Goal: Entertainment & Leisure: Consume media (video, audio)

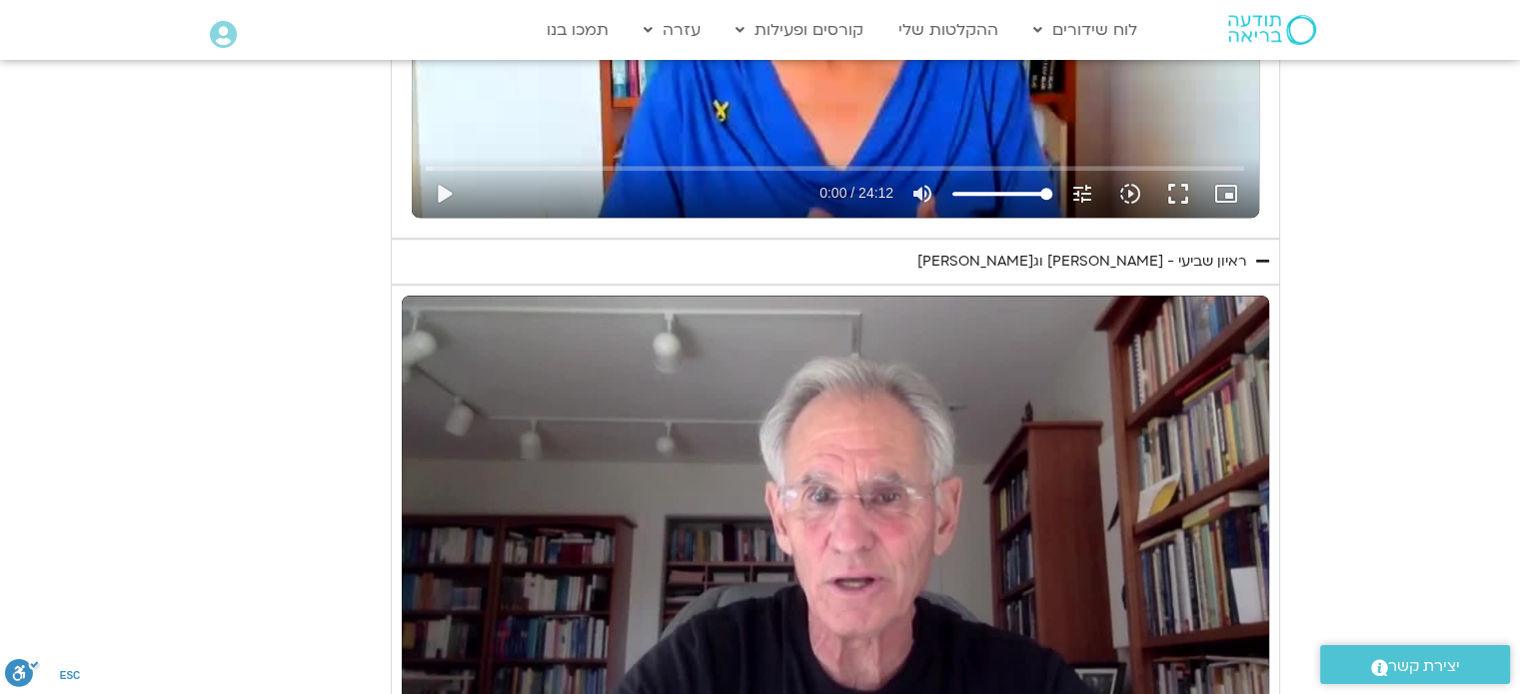
scroll to position [899, 0]
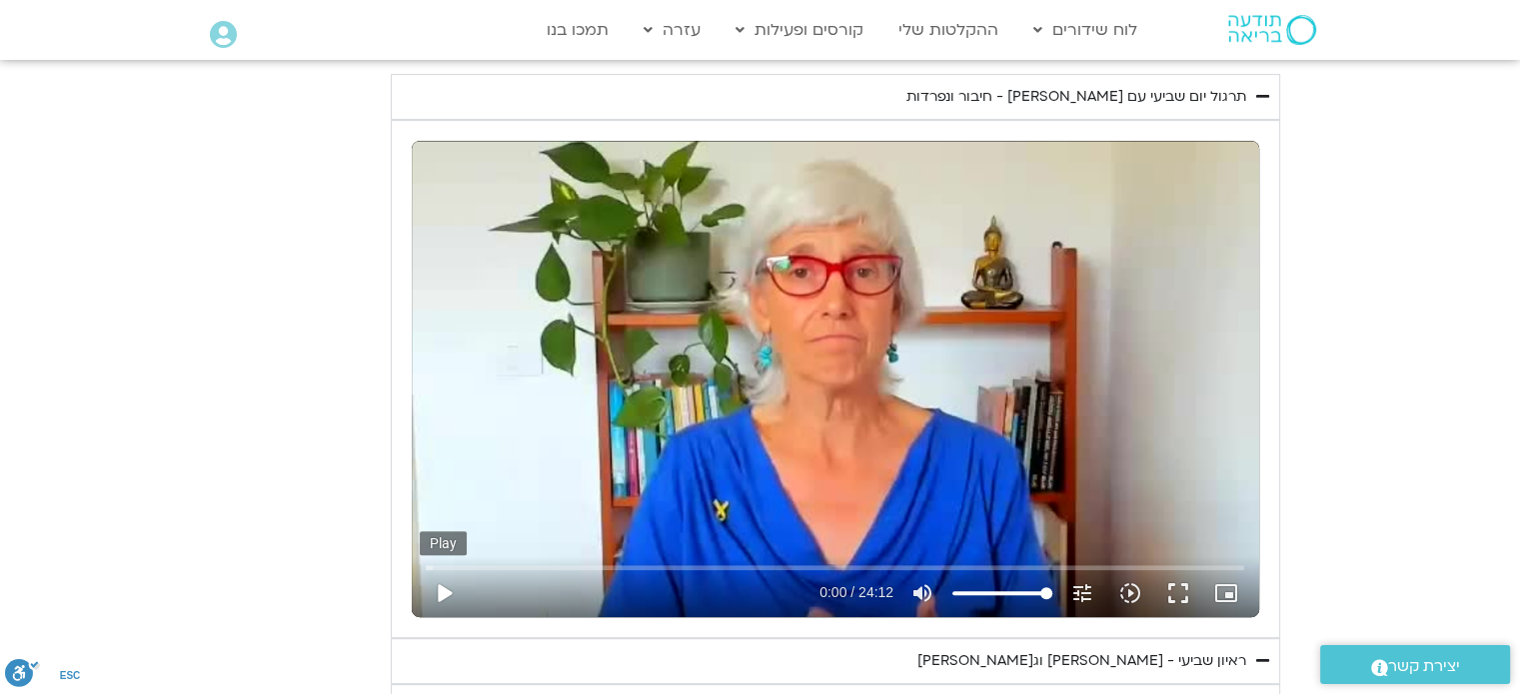
click at [441, 586] on button "play_arrow" at bounding box center [444, 594] width 48 height 48
type input "2465.266667"
type input "0.071272"
type input "2465.266667"
type input "0.202851"
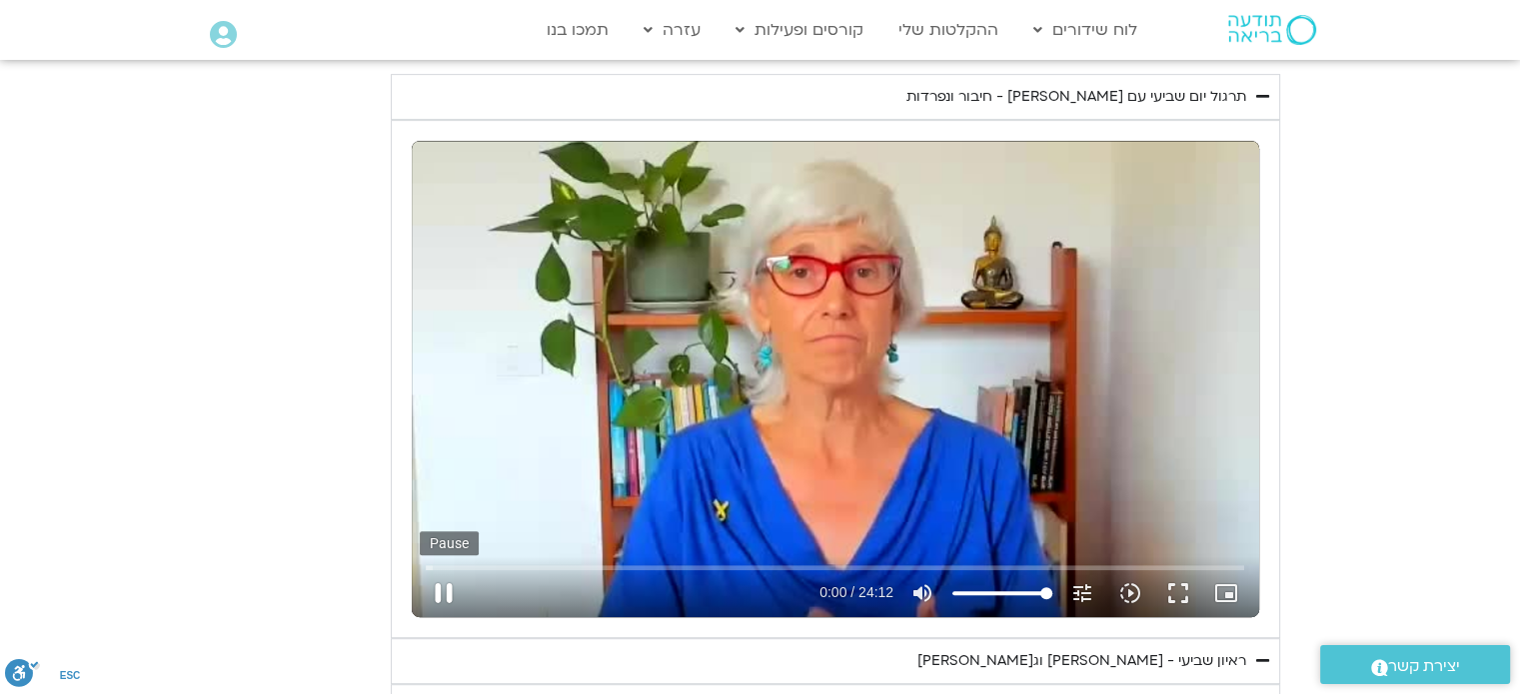
type input "2465.266667"
type input "0.332795"
type input "2465.266667"
type input "0.465603"
type input "2465.266667"
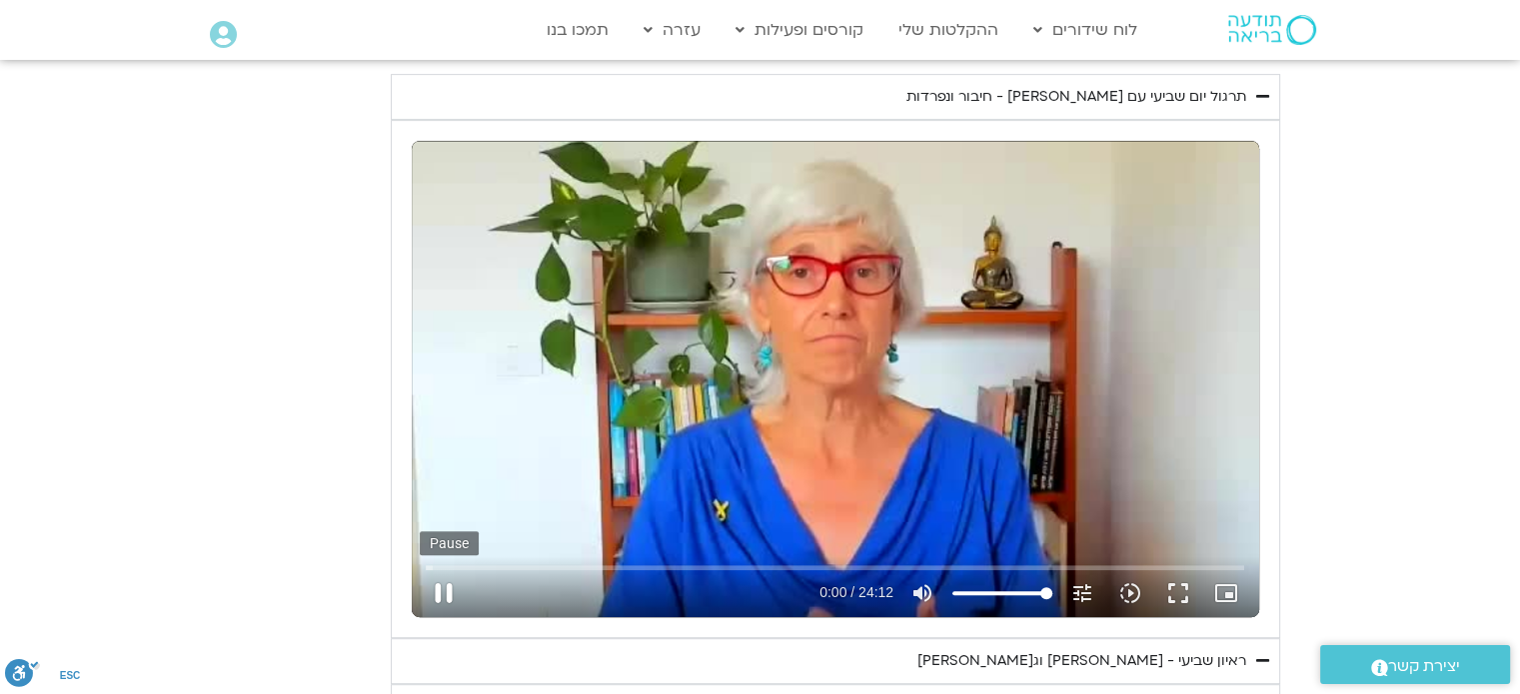
type input "0.601161"
type input "2465.266667"
type input "0.73528"
type input "2465.266667"
type input "0.861882"
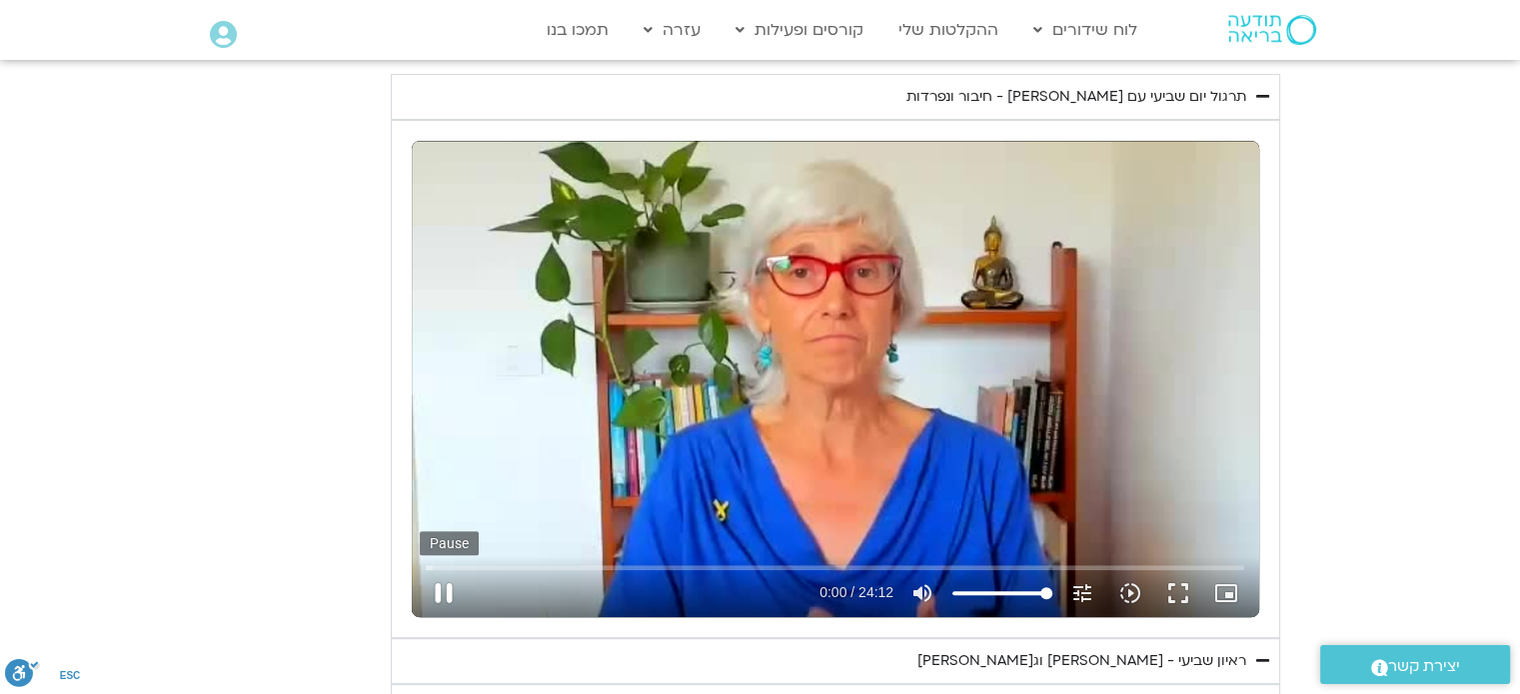
type input "2465.266667"
type input "1.003464"
type input "2465.266667"
type input "1.137665"
type input "2465.266667"
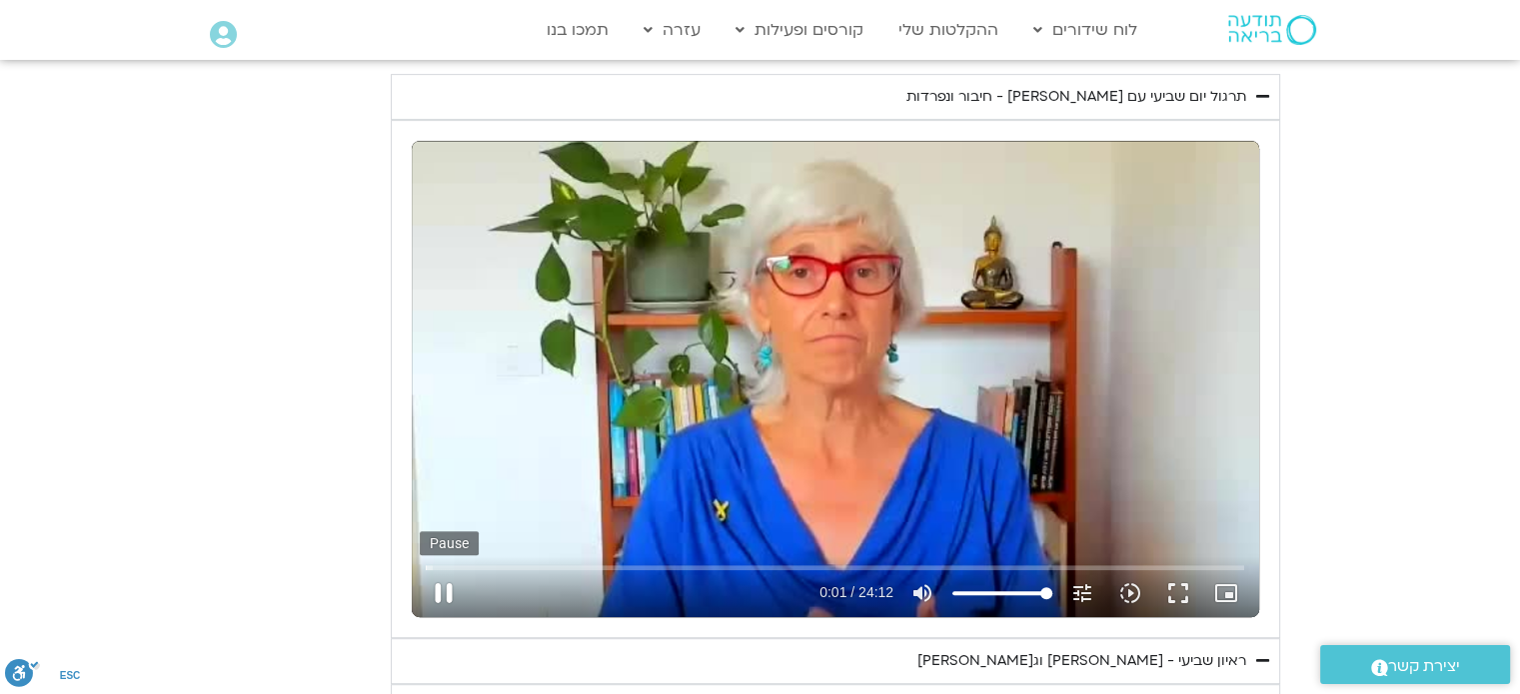
type input "1.284074"
type input "2465.266667"
type input "1.414599"
type input "2465.266667"
type input "1.548596"
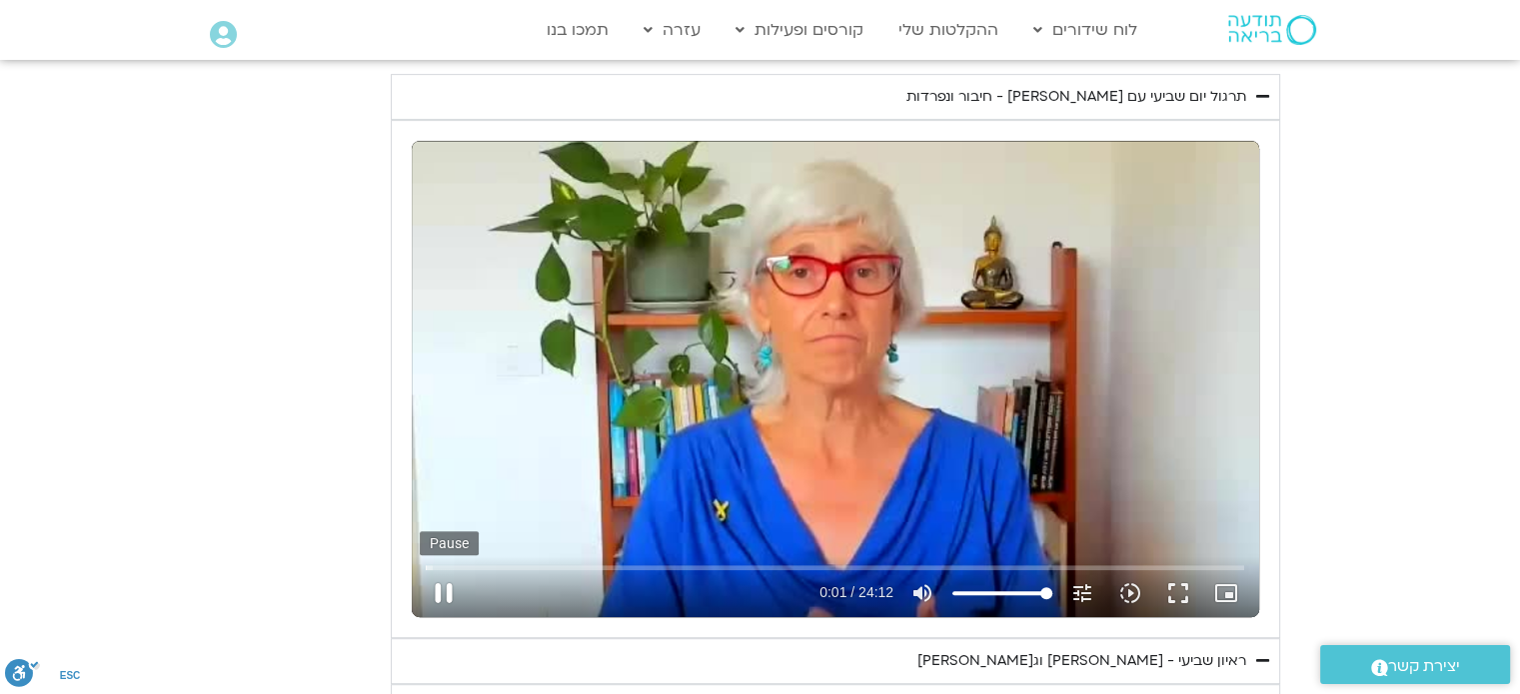
type input "2465.266667"
type input "1.680458"
type input "2465.266667"
type input "1.817556"
type input "2465.266667"
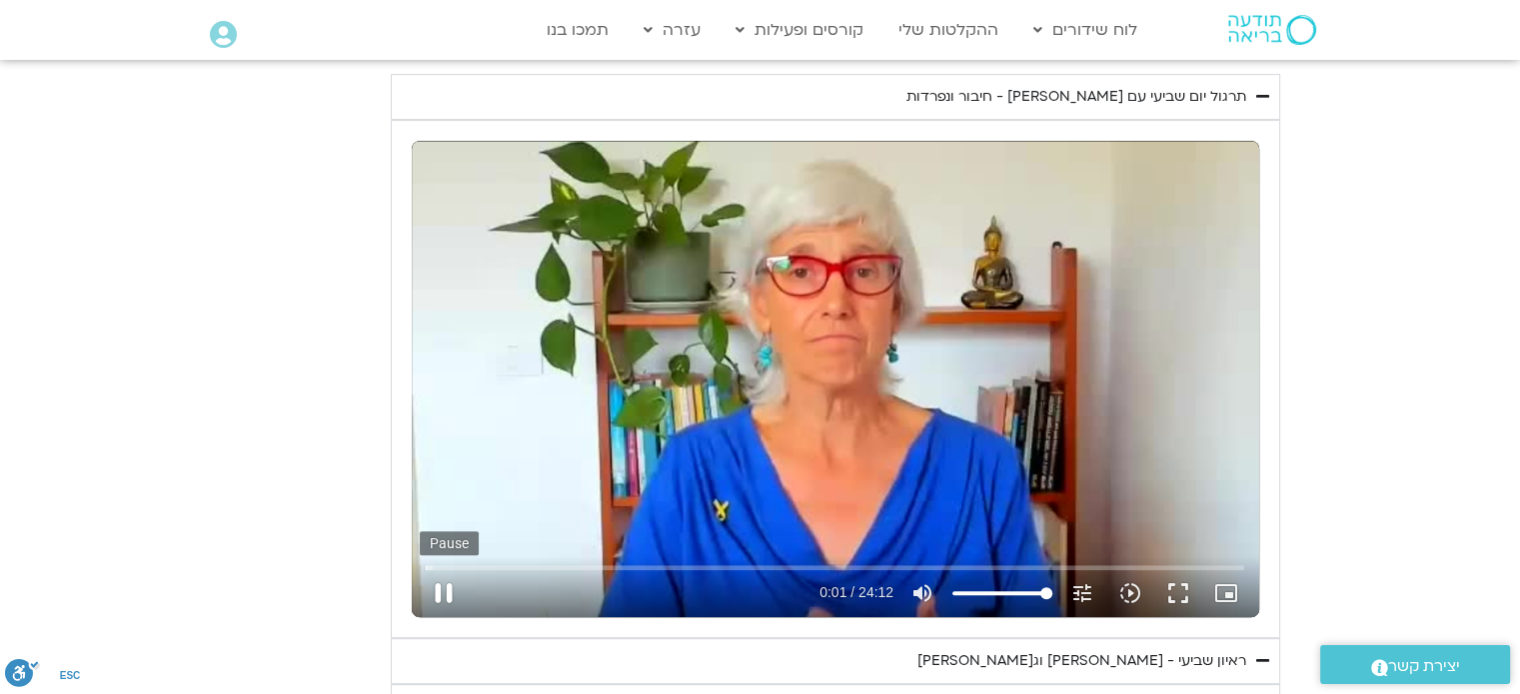
type input "1.949962"
type input "2465.266667"
type input "2.083511"
type input "2465.266667"
type input "2.220974"
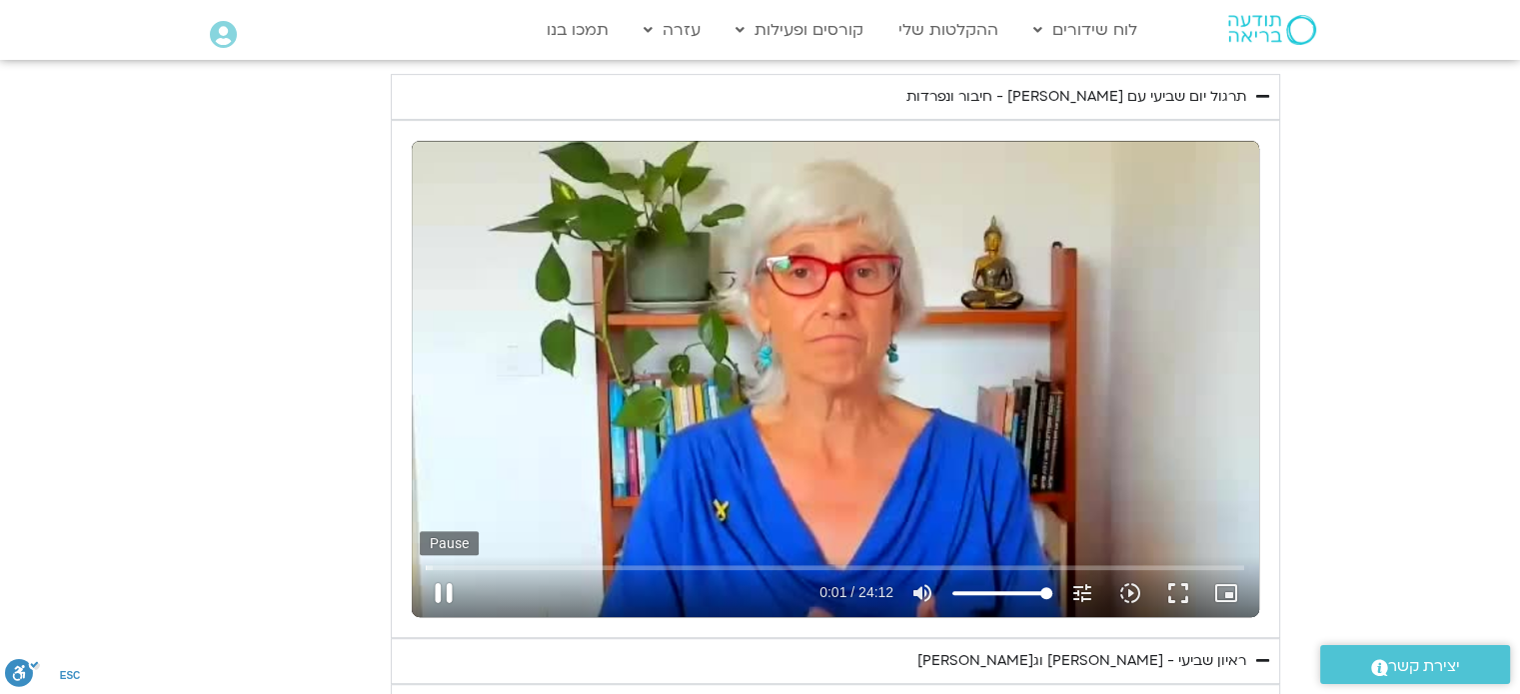
type input "2465.266667"
type input "2.350469"
type input "2465.266667"
type input "2.479918"
type input "2465.266667"
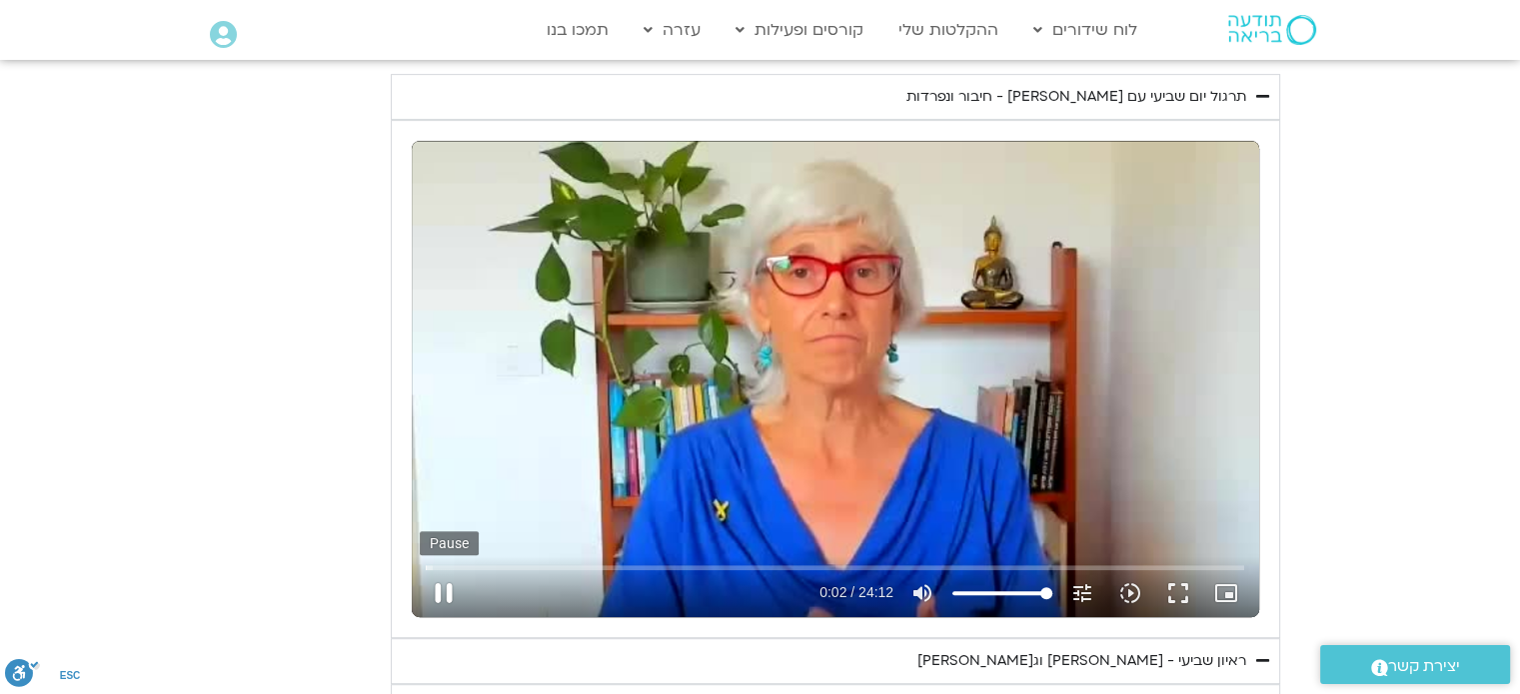
type input "2.626112"
type input "2465.266667"
type input "2.765772"
type input "2465.266667"
type input "2.900889"
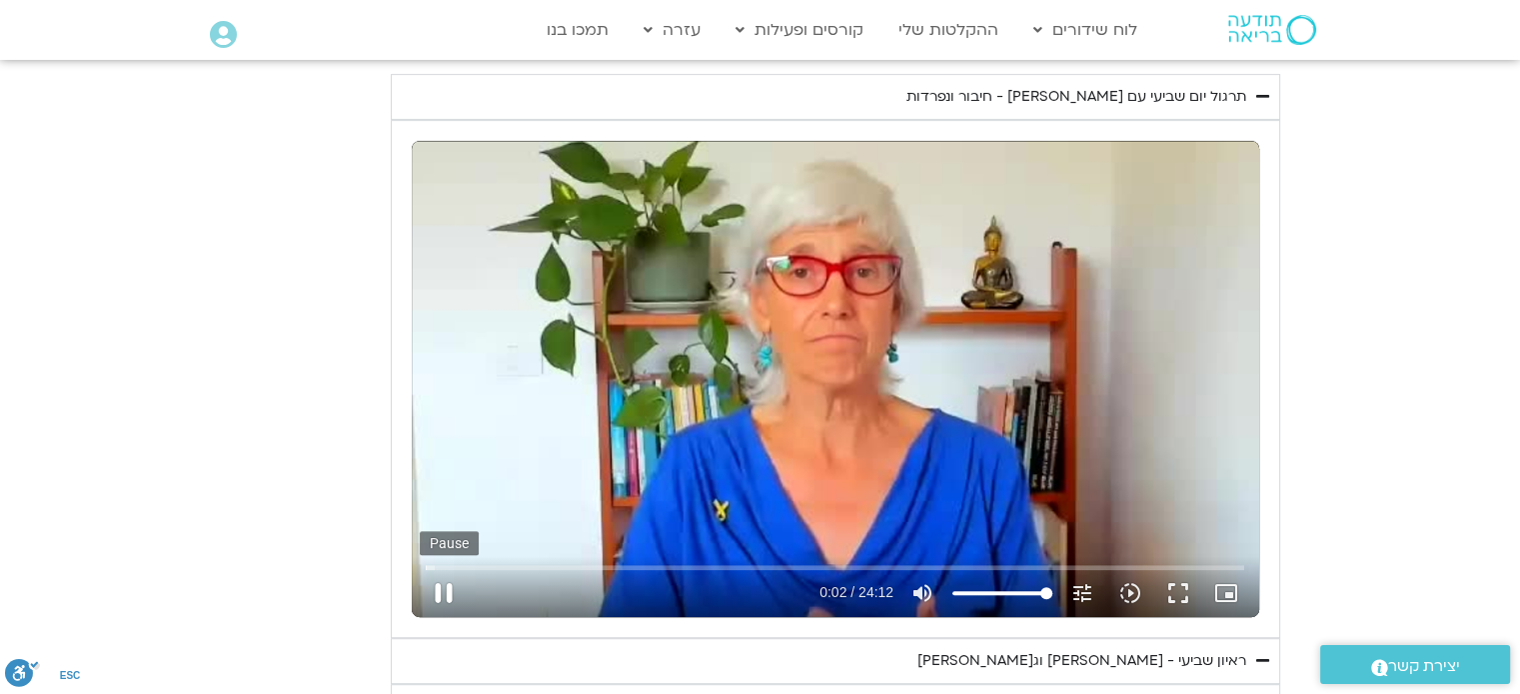
type input "2465.266667"
type input "3.03654"
type input "2465.266667"
type input "3.171795"
type input "2465.266667"
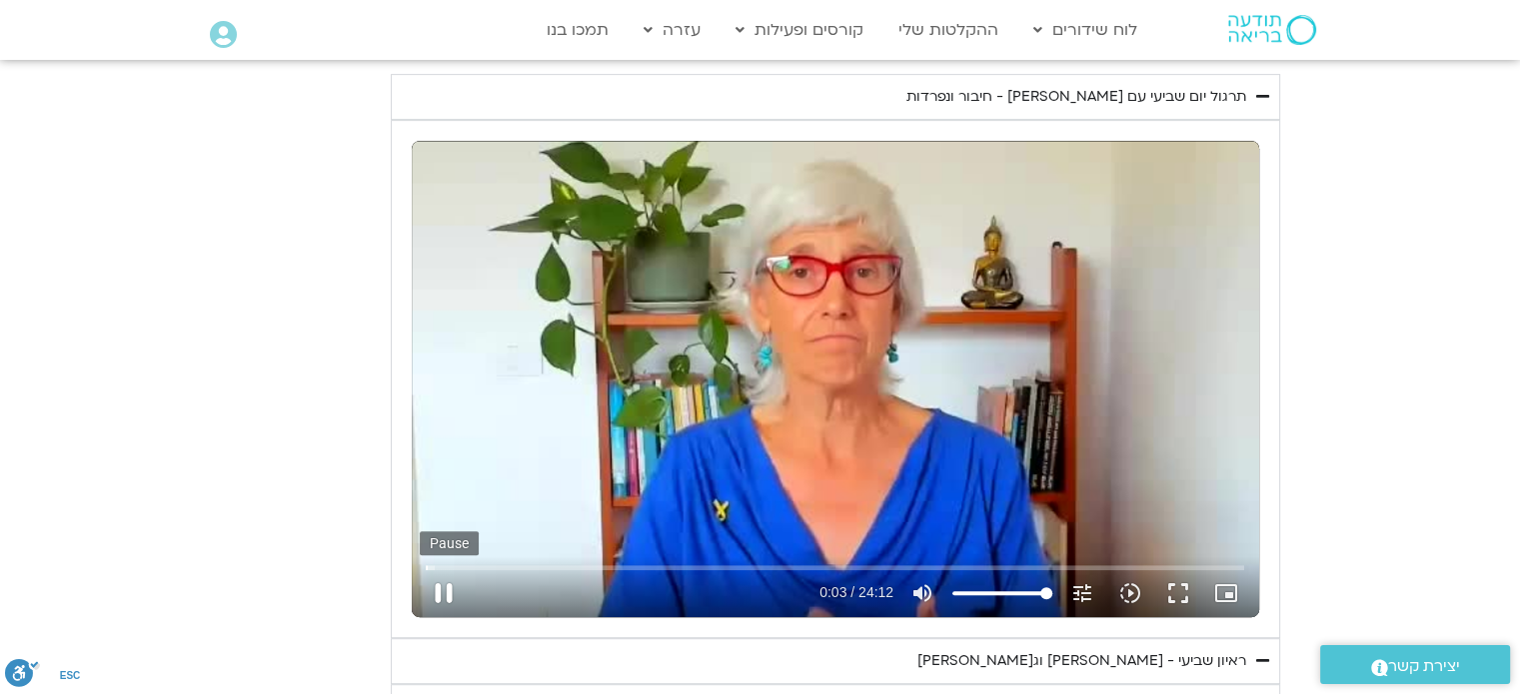
type input "3.30349"
type input "2465.266667"
type input "3.443767"
type input "2465.266667"
type input "3.572602"
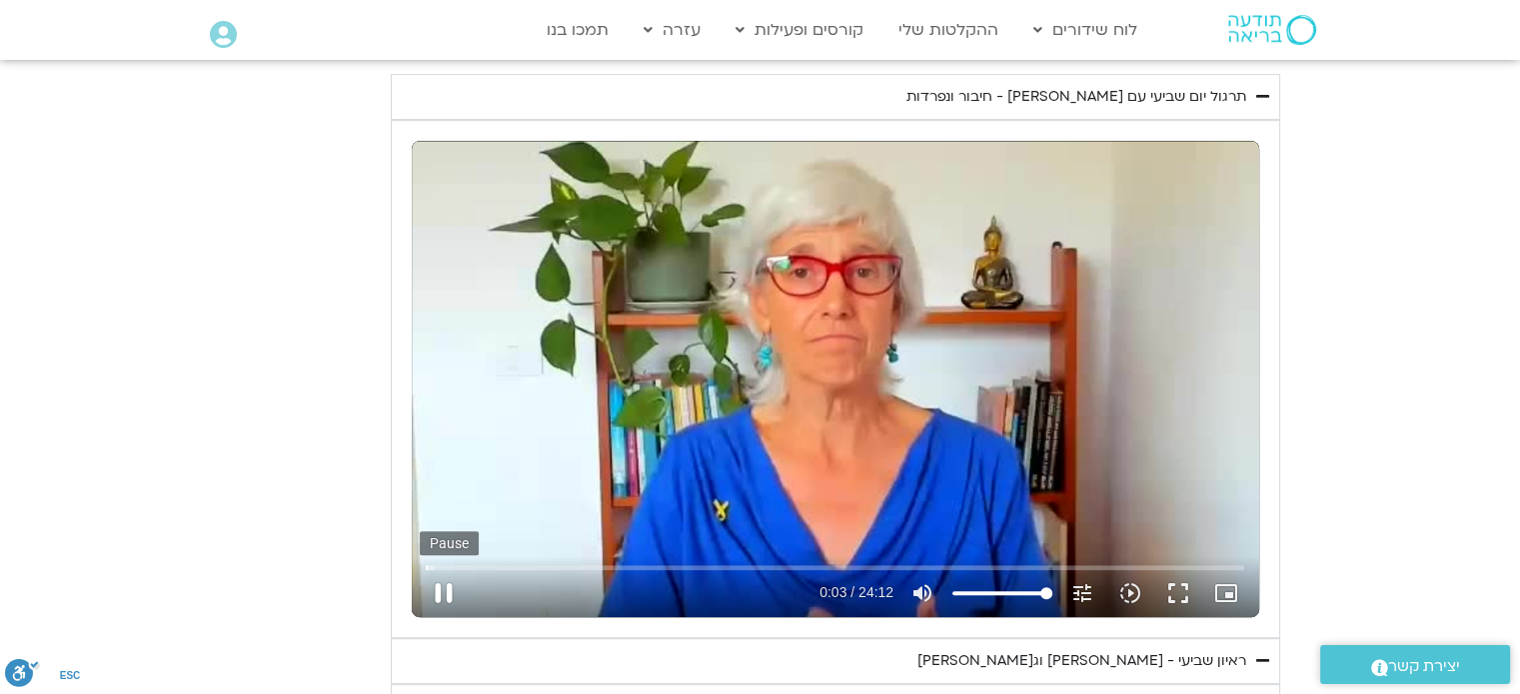
type input "2465.266667"
type input "3.710432"
type input "2465.266667"
type input "3.840166"
type input "2465.266667"
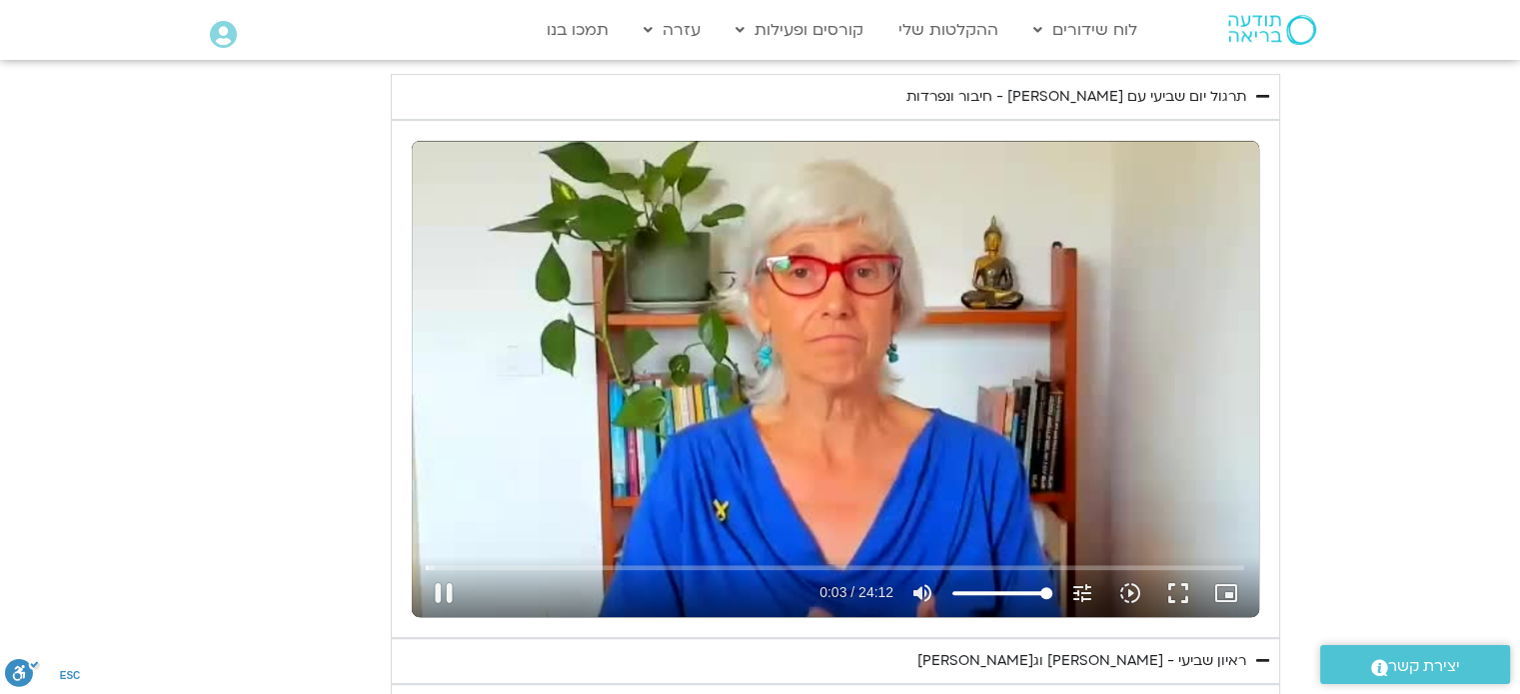
type input "3.991982"
type input "2465.266667"
type input "4.120471"
type input "2465.266667"
type input "4.251465"
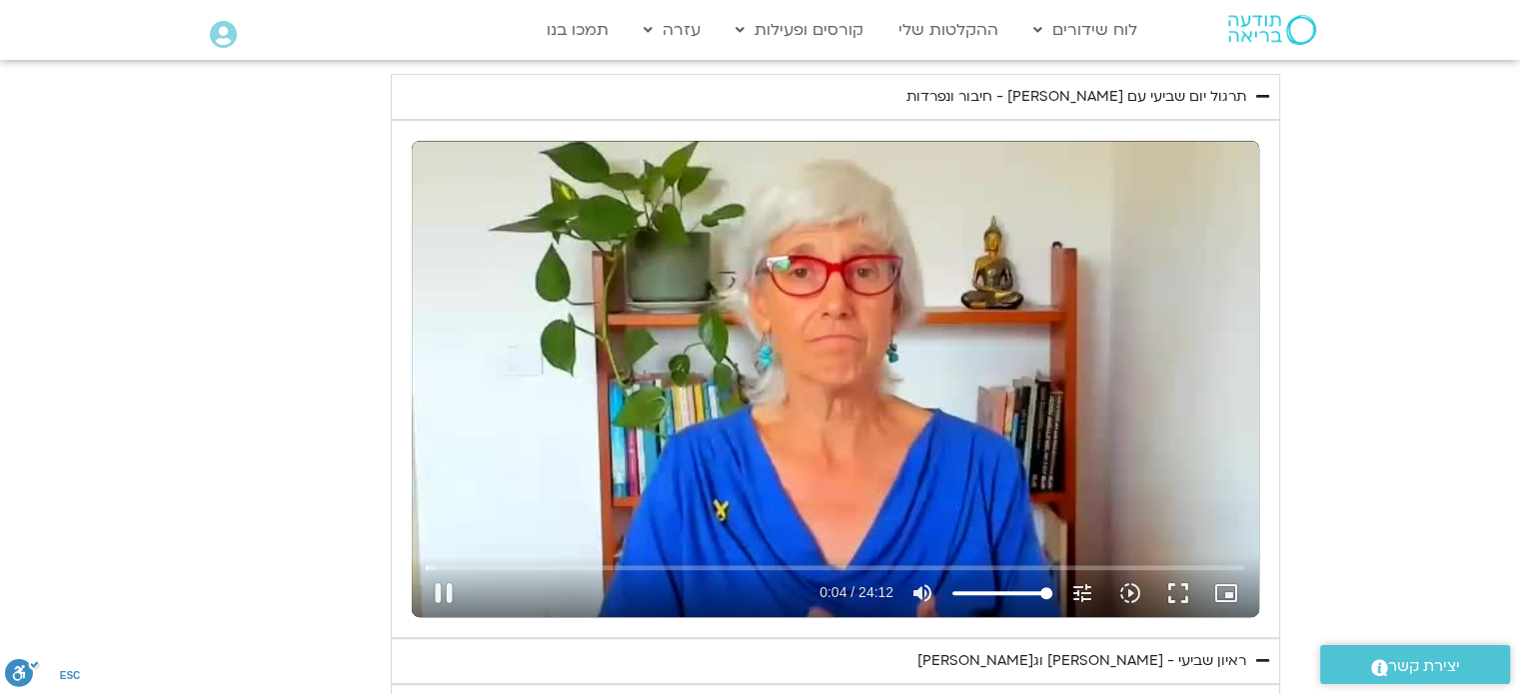
type input "2465.266667"
type input "4.386577"
type input "2465.266667"
type input "4.517631"
type input "2465.266667"
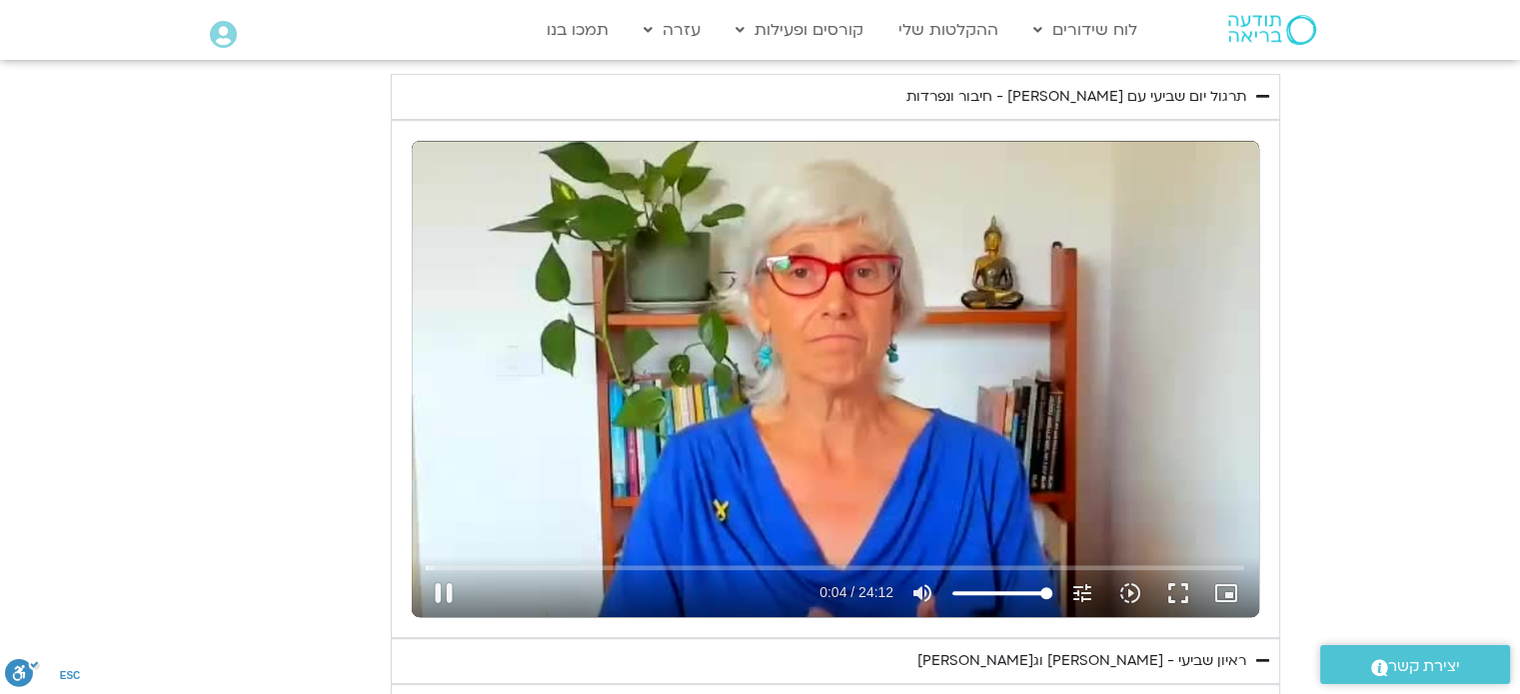
type input "4.658793"
type input "2465.266667"
type input "4.798435"
type input "2465.266667"
type input "4.930182"
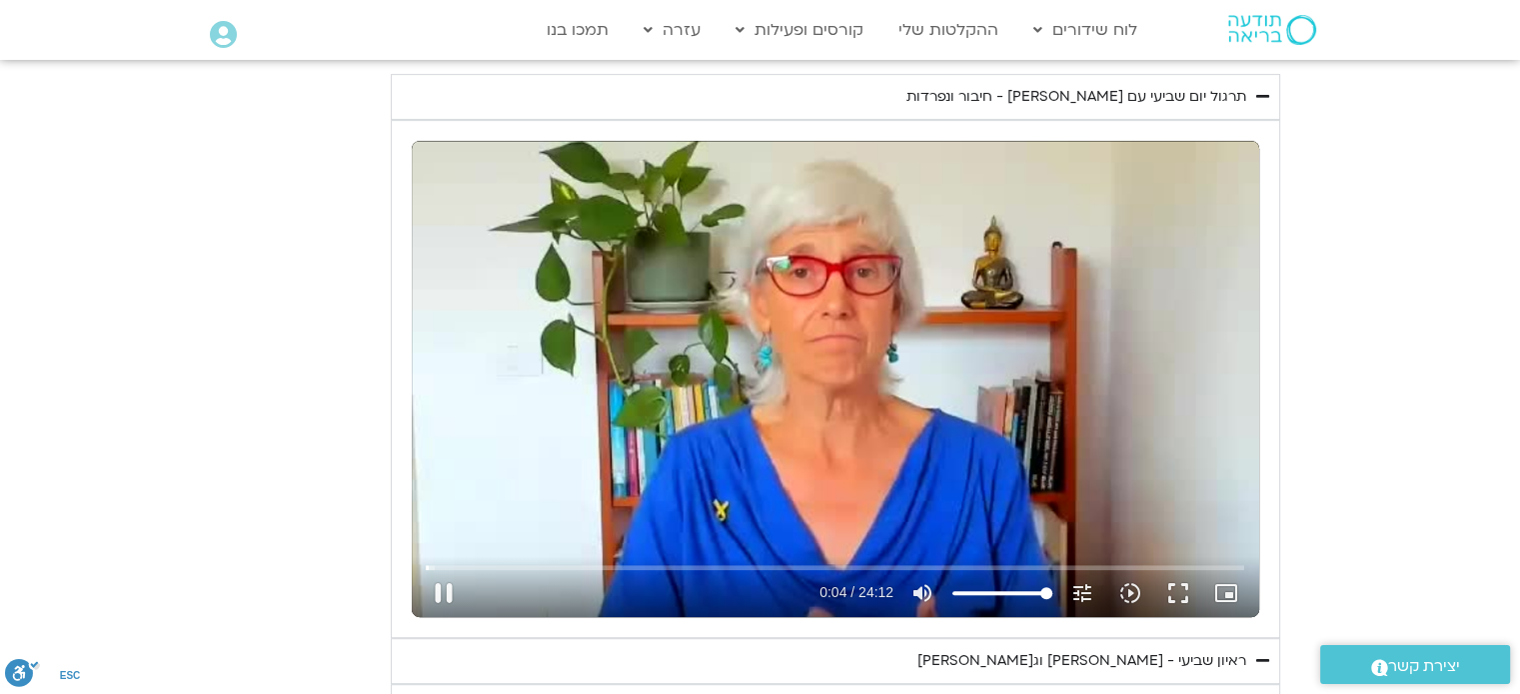
type input "2465.266667"
type input "5.070148"
type input "2465.266667"
type input "5.208112"
type input "2465.266667"
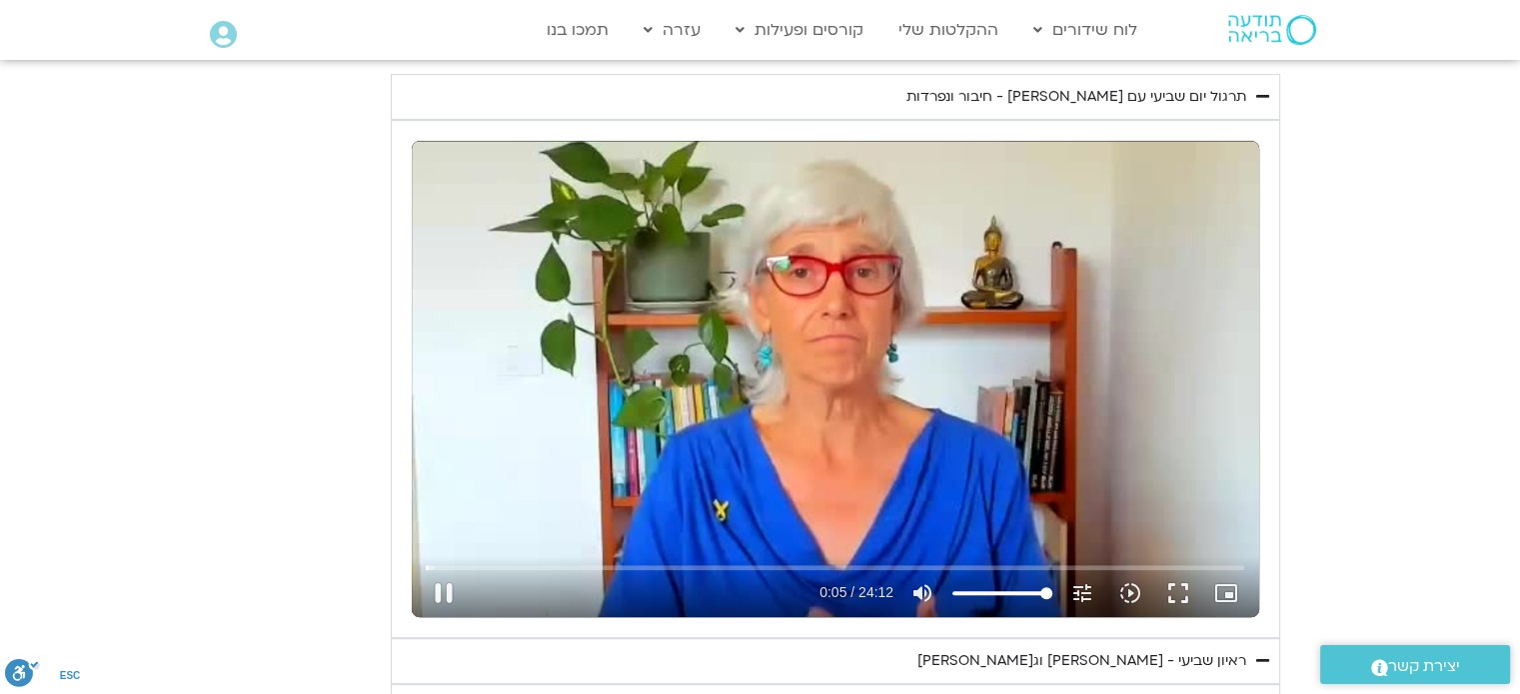
type input "5.346789"
type input "2465.266667"
type input "5.486468"
type input "2465.266667"
type input "5.624242"
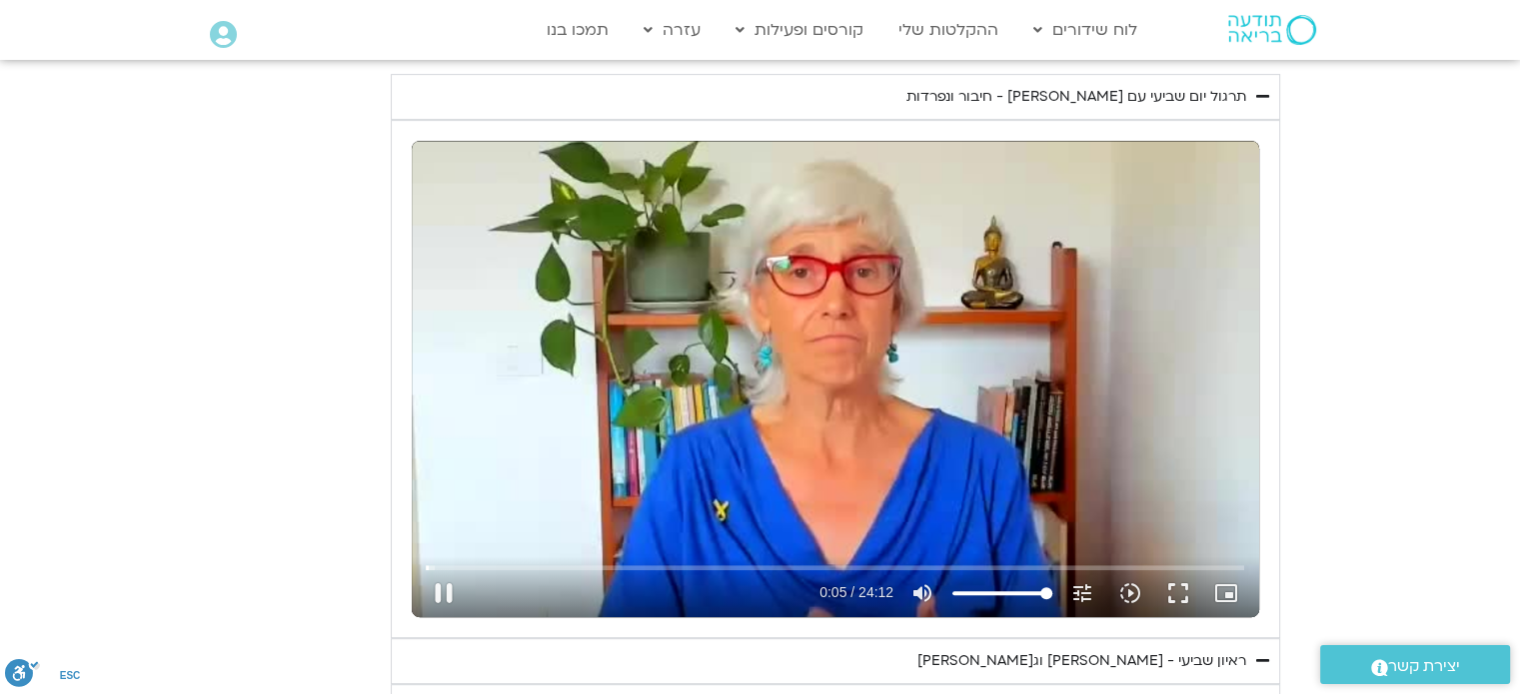
type input "2465.266667"
type input "5.757805"
type input "2465.266667"
type input "5.891729"
type input "2465.266667"
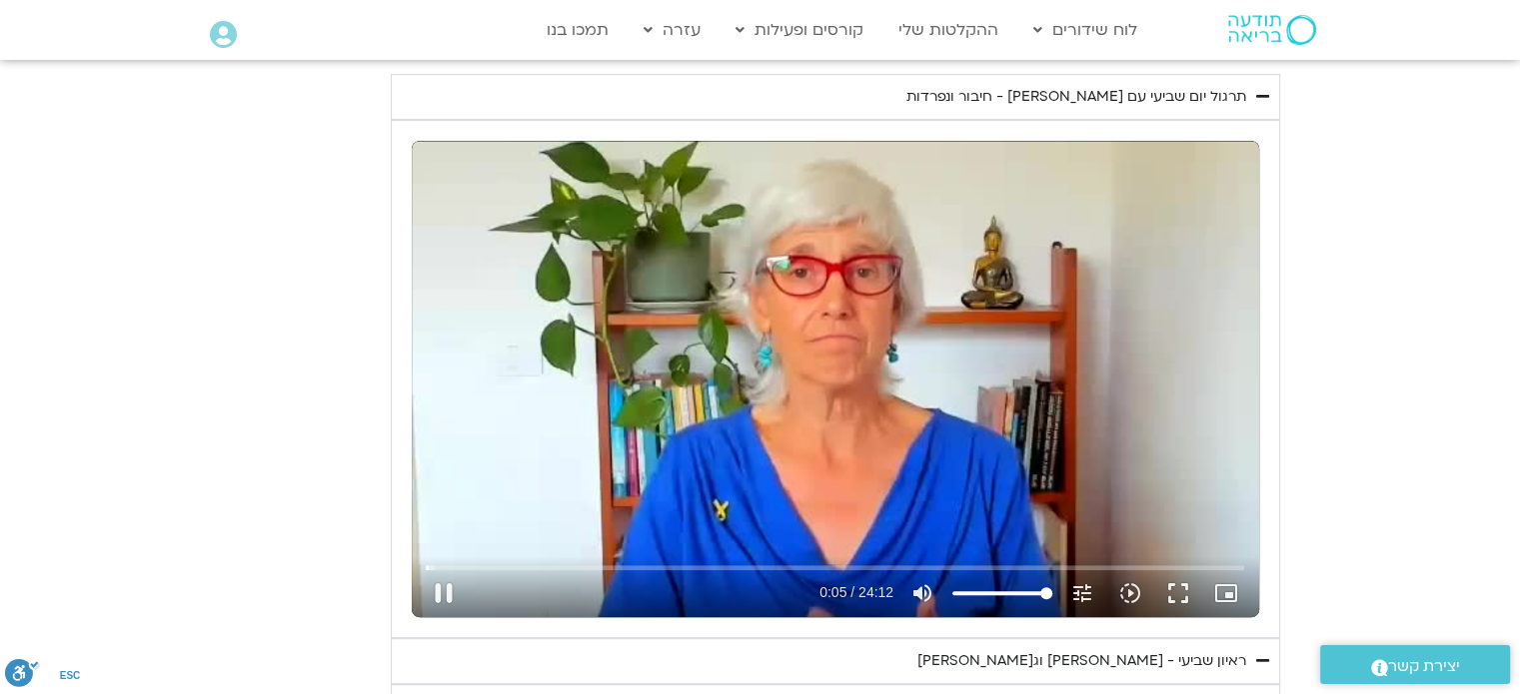
type input "6.018644"
type input "2465.266667"
type input "6.153538"
type input "2465.266667"
type input "6.282098"
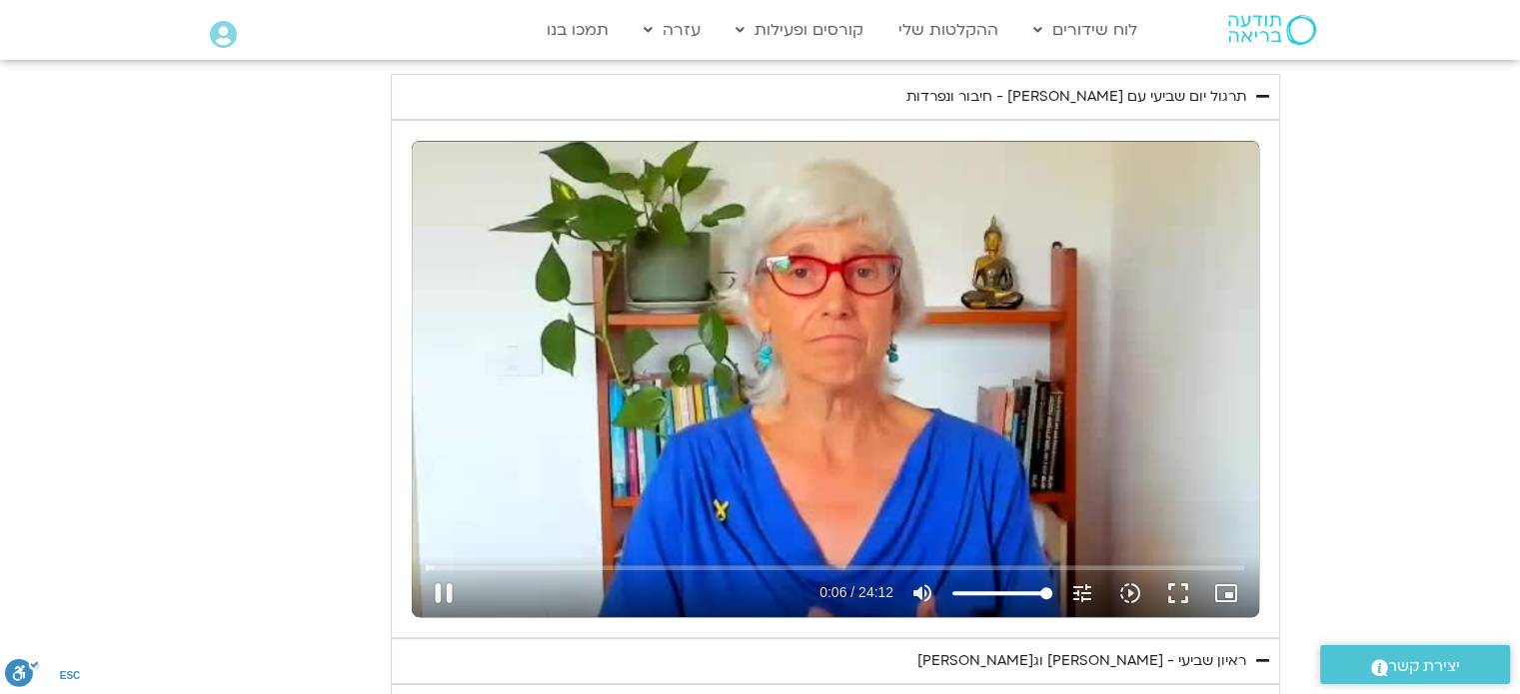
type input "2465.266667"
type input "6.414574"
type input "2465.266667"
type input "6.550251"
type input "2465.266667"
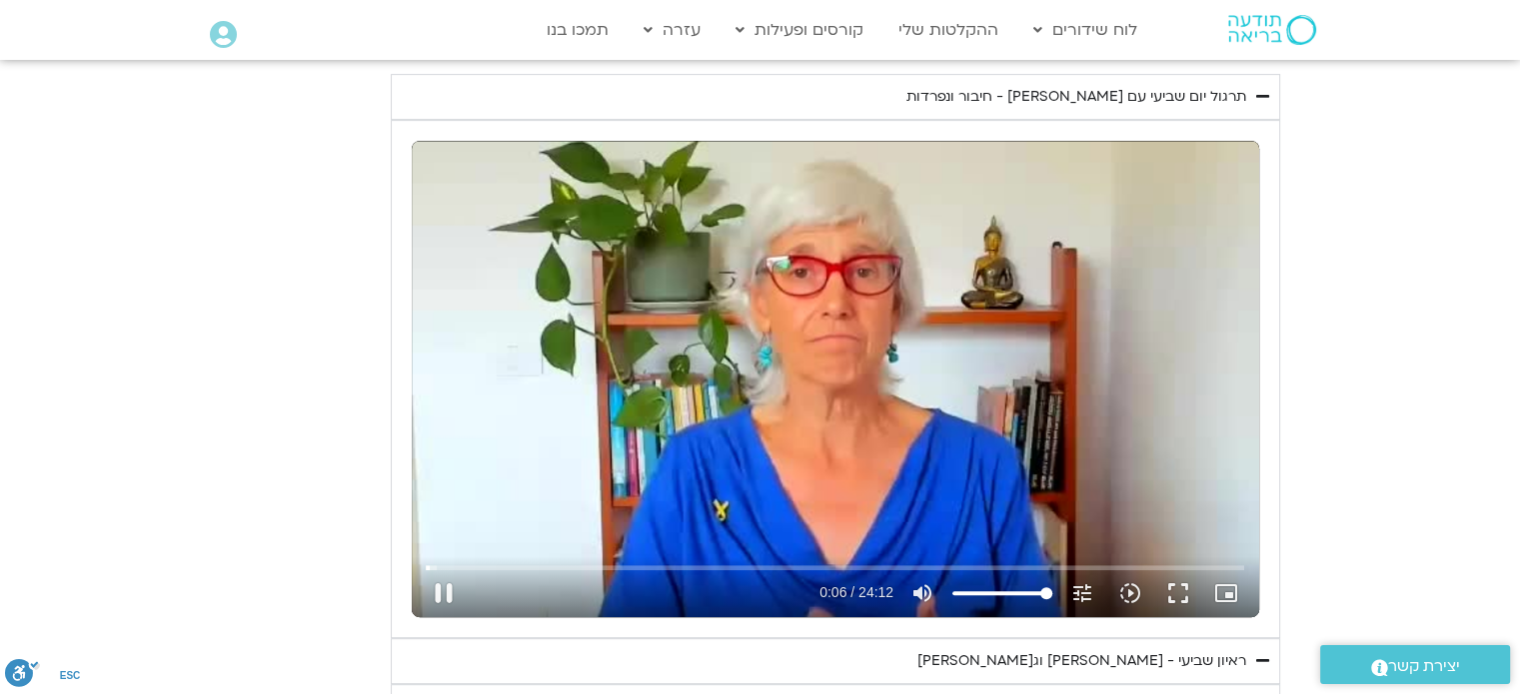
type input "6.681829"
type input "2465.266667"
type input "6.813579"
type input "2465.266667"
type input "6.949359"
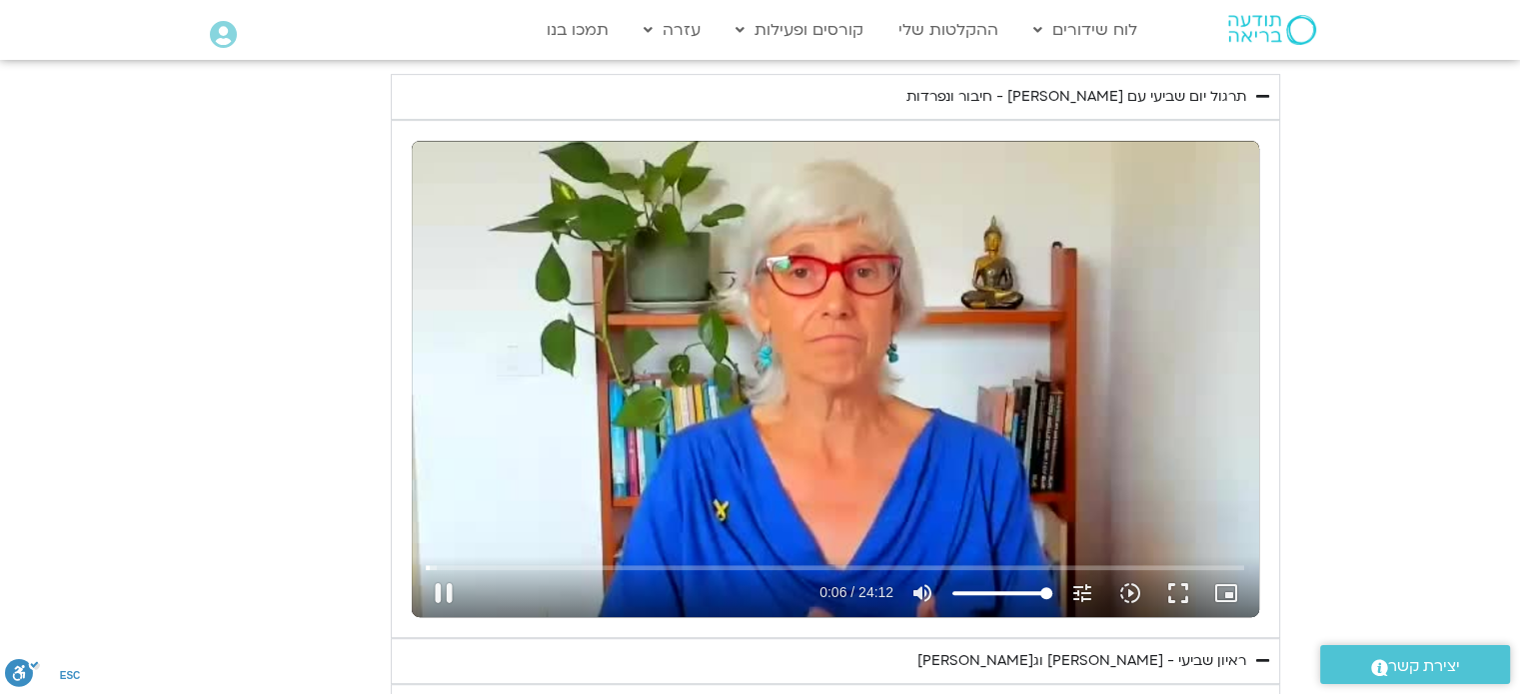
type input "2465.266667"
type input "7.081997"
type input "2465.266667"
type input "7.21557"
type input "2465.266667"
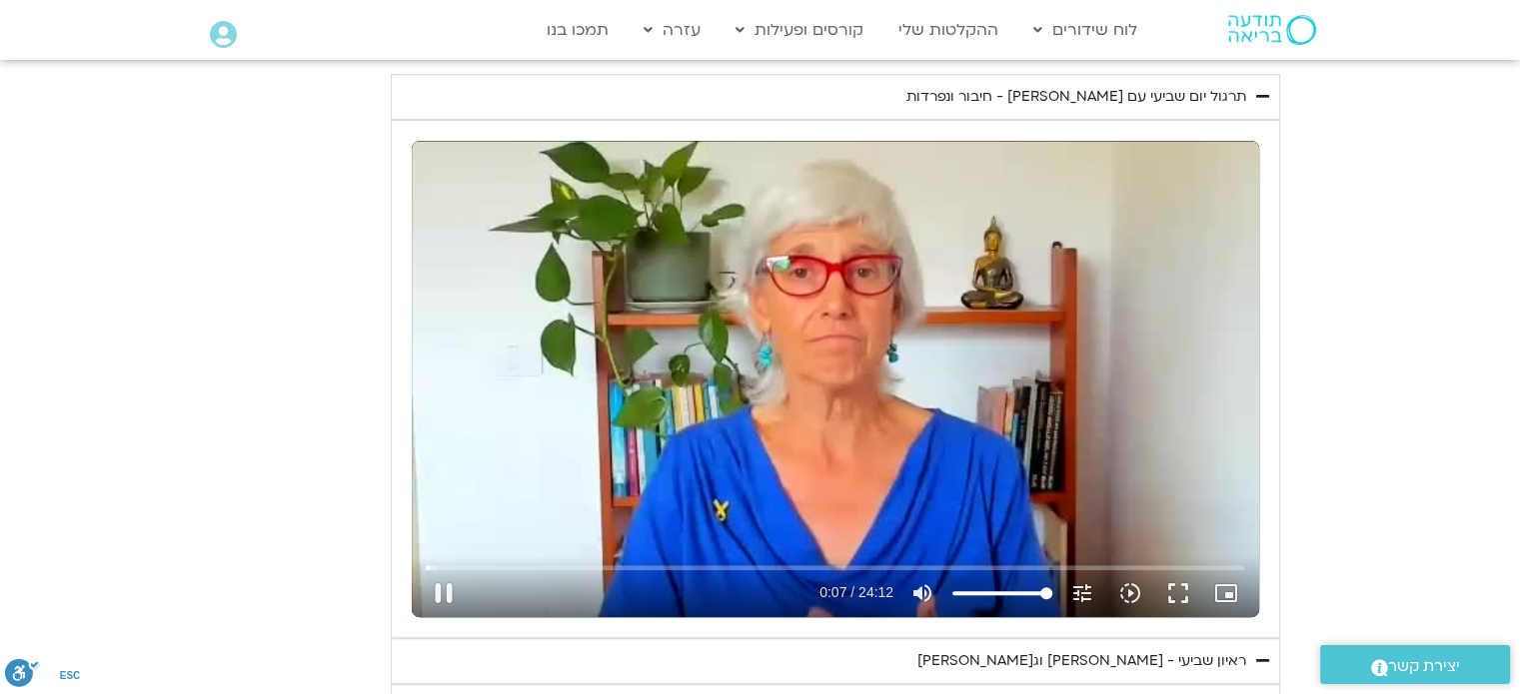
type input "7.351279"
type input "2465.266667"
type input "7.486137"
type input "2465.266667"
type input "7.62218"
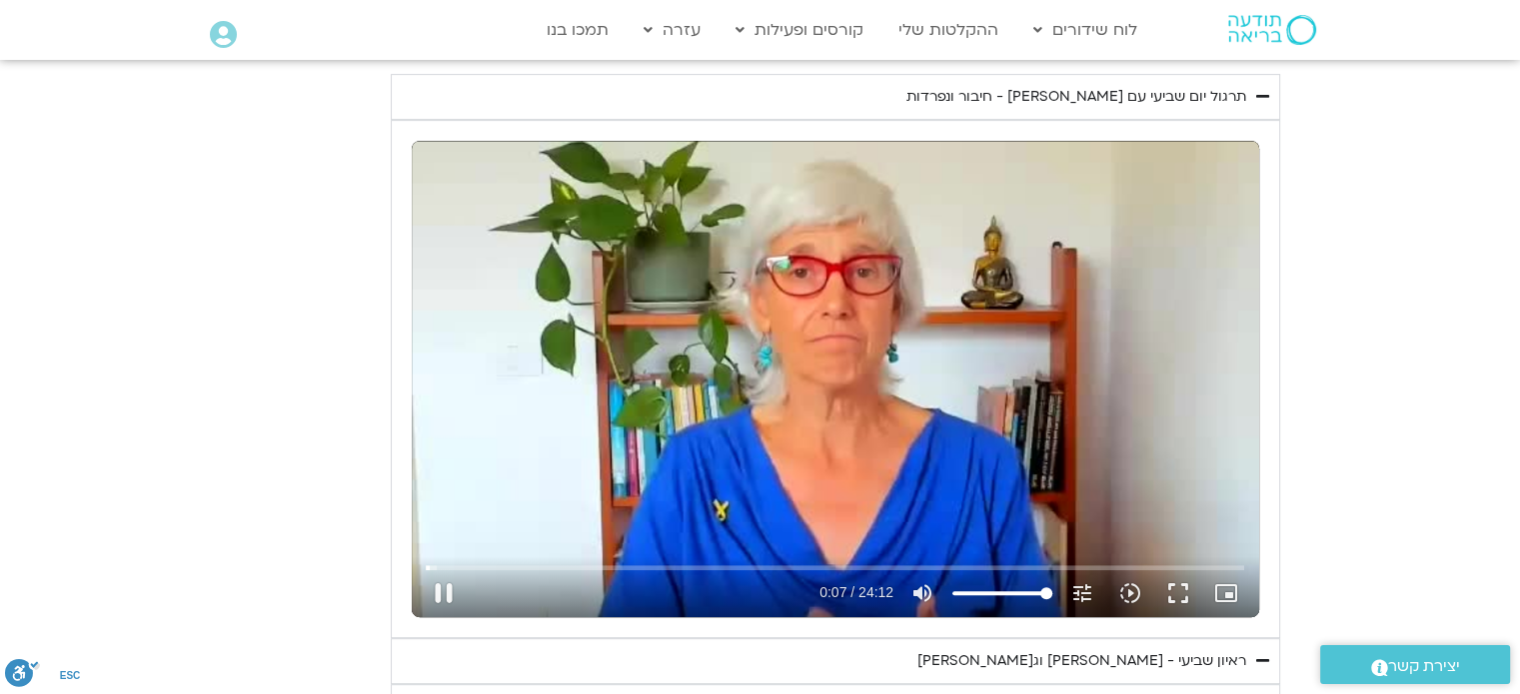
type input "2465.266667"
type input "7.75254"
type input "2465.266667"
type input "7.886111"
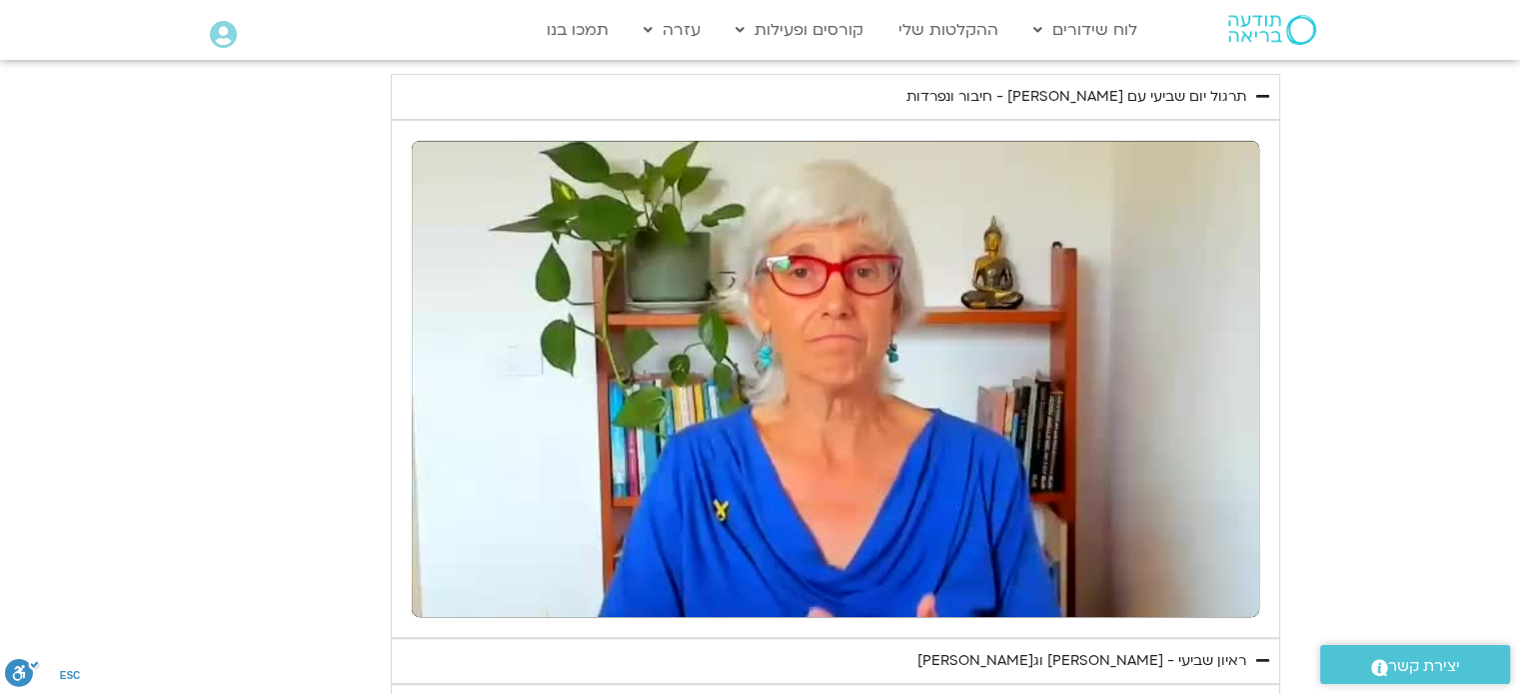
type input "2465.266667"
type input "8.710434"
type input "2465.266667"
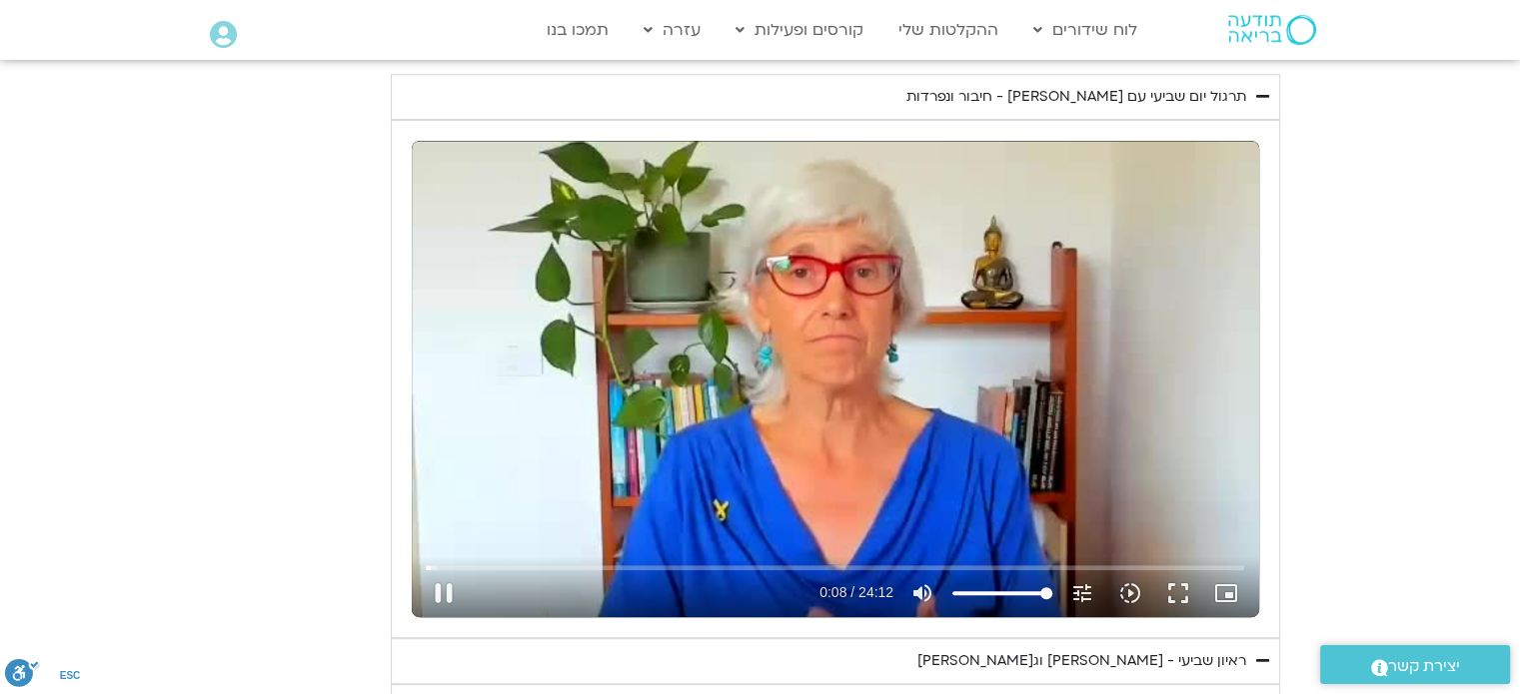
type input "8.864035"
type input "2465.266667"
type input "8.98629"
type input "2465.266667"
type input "9.130386"
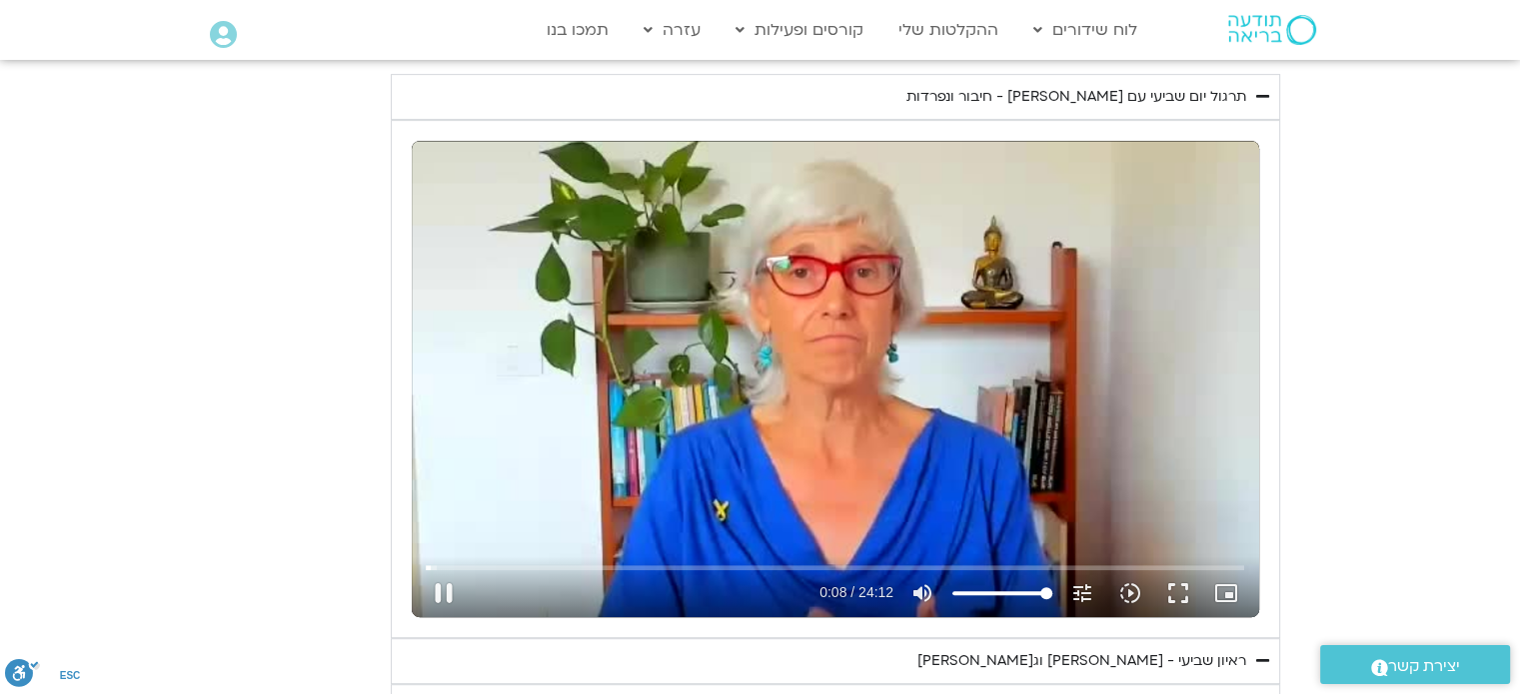
type input "2465.266667"
type input "9.264142"
type input "2465.266667"
type input "9.403442"
type input "2465.266667"
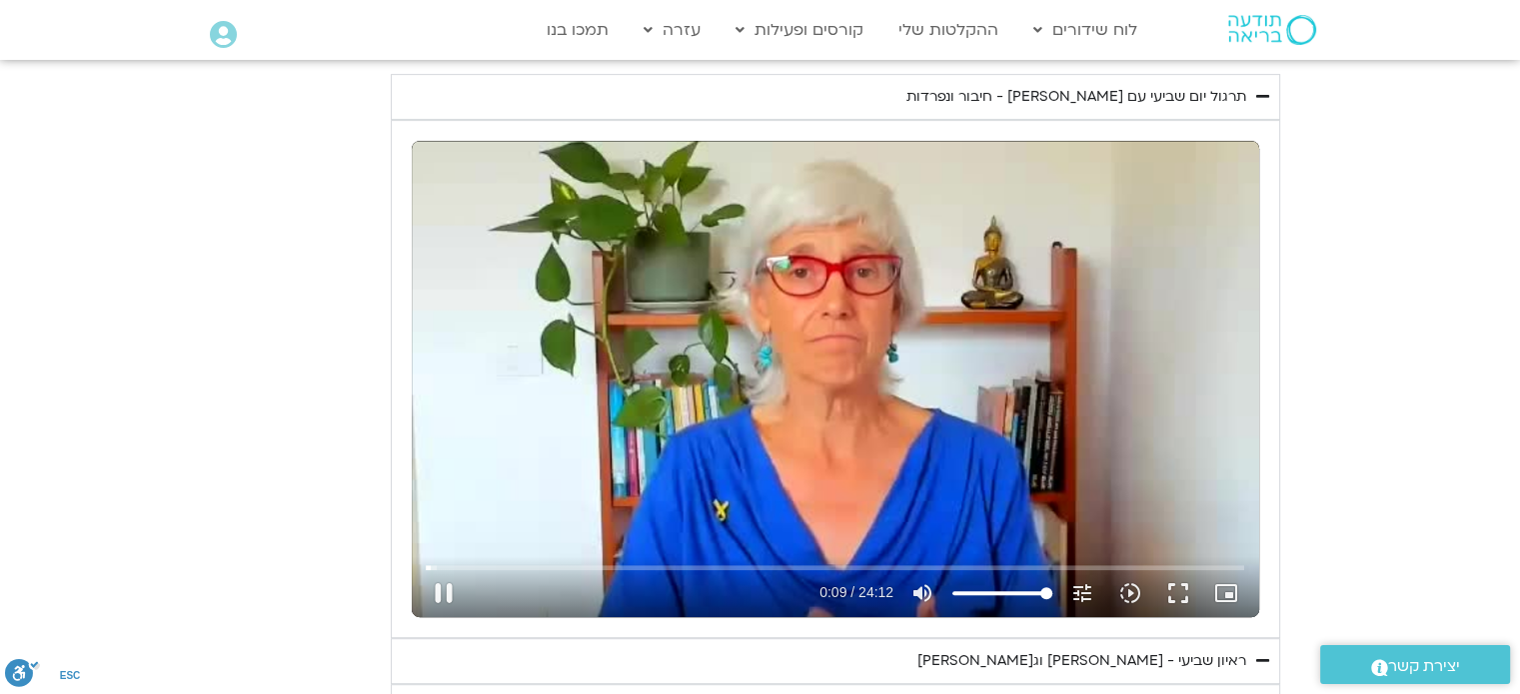
type input "9.542901"
type input "2465.266667"
type input "9.678847"
type input "2465.266667"
type input "9.813693"
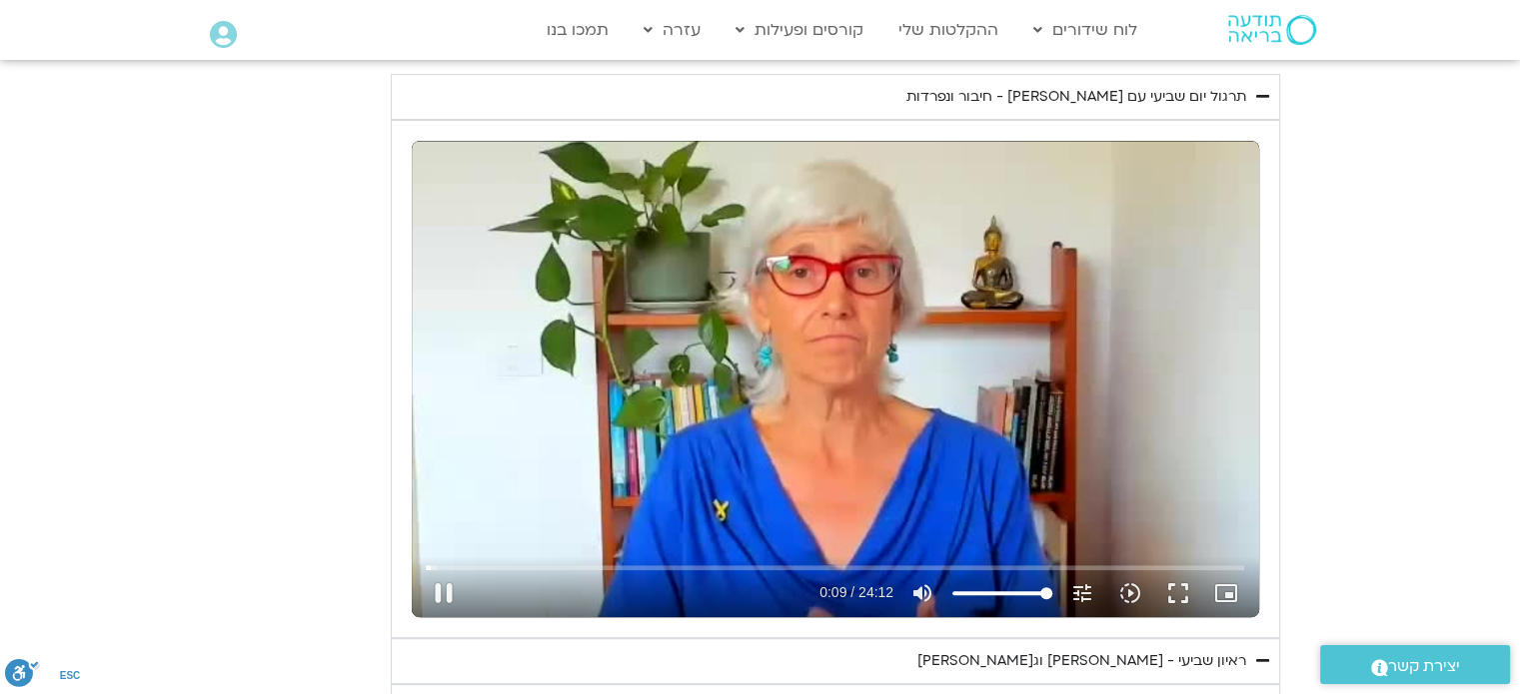
type input "2465.266667"
type input "9.946569"
type input "2465.266667"
type input "10.078397"
type input "2465.266667"
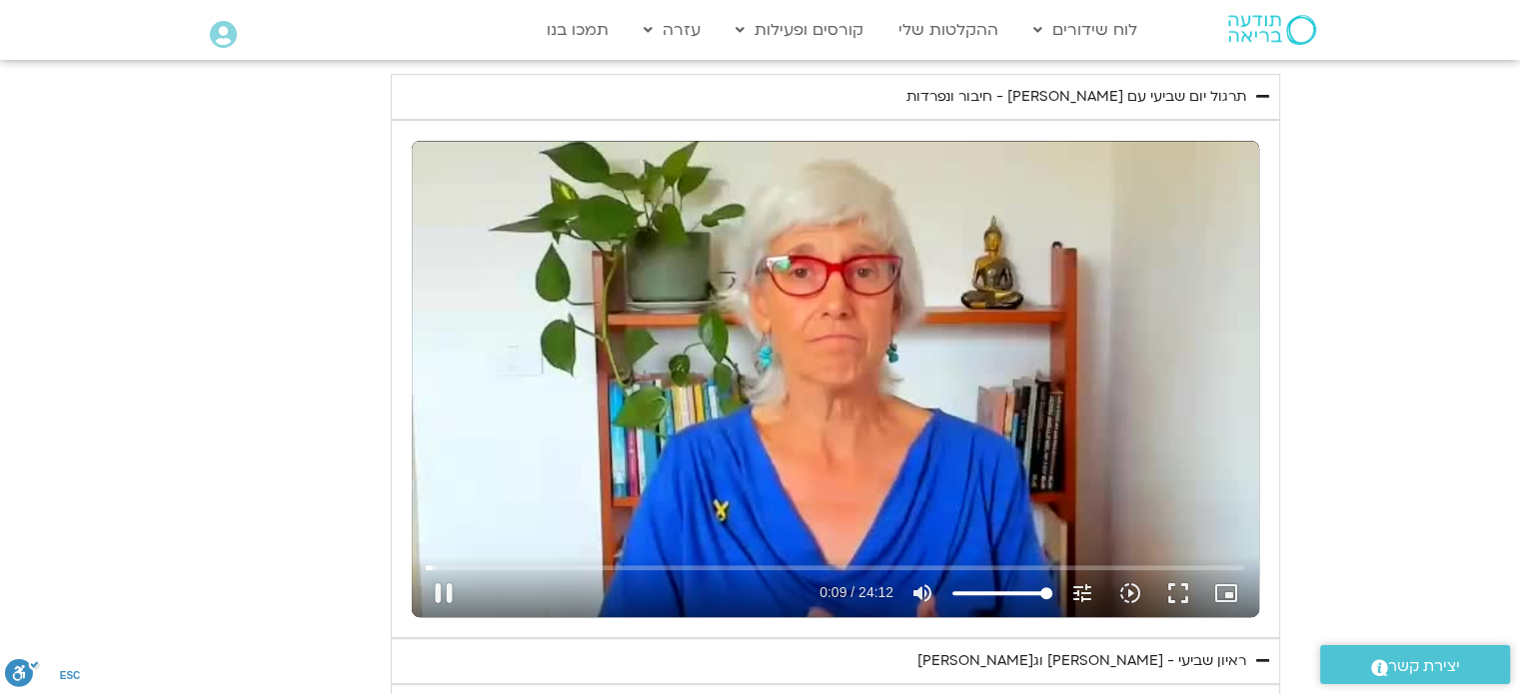
type input "10.218696"
type input "2465.266667"
type input "10.358916"
type input "2465.266667"
type input "10.489221"
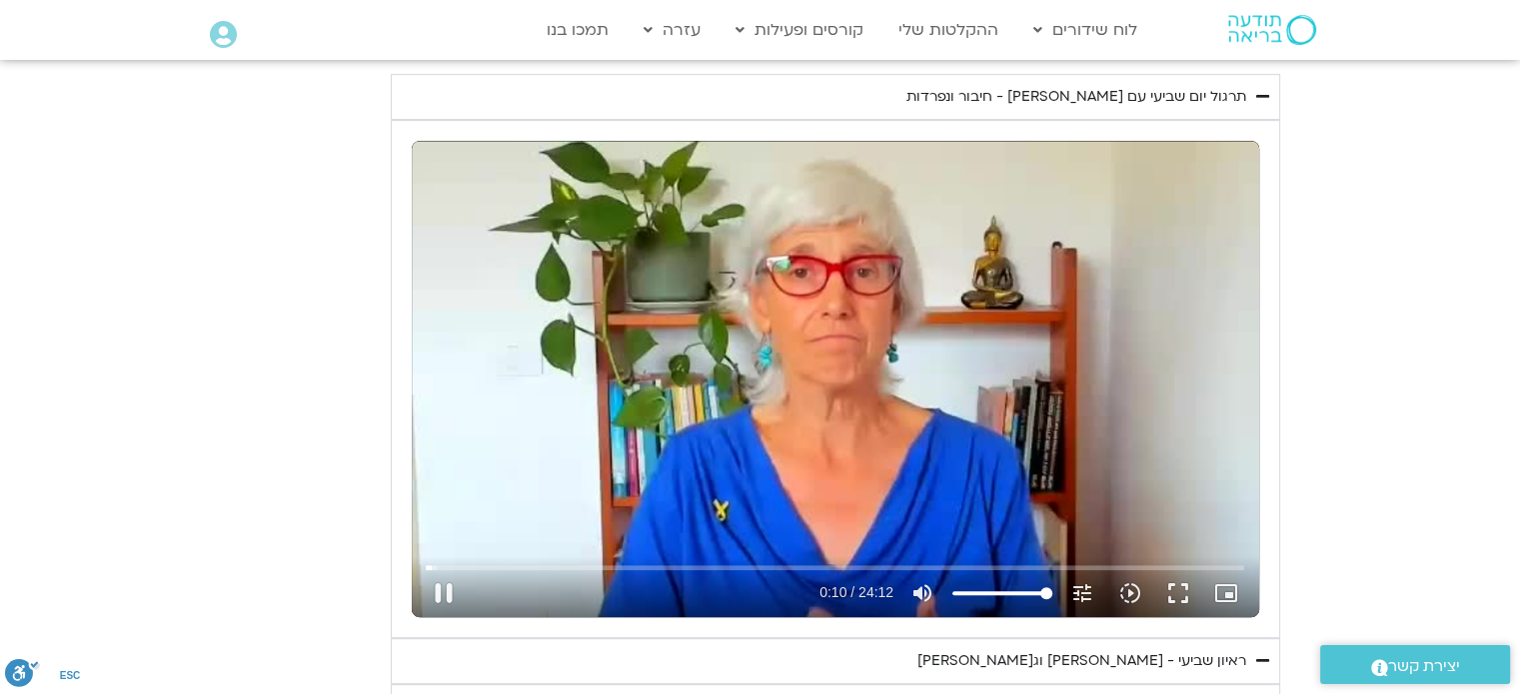
type input "2465.266667"
type input "10.618807"
type input "2465.266667"
type input "10.749121"
type input "2465.266667"
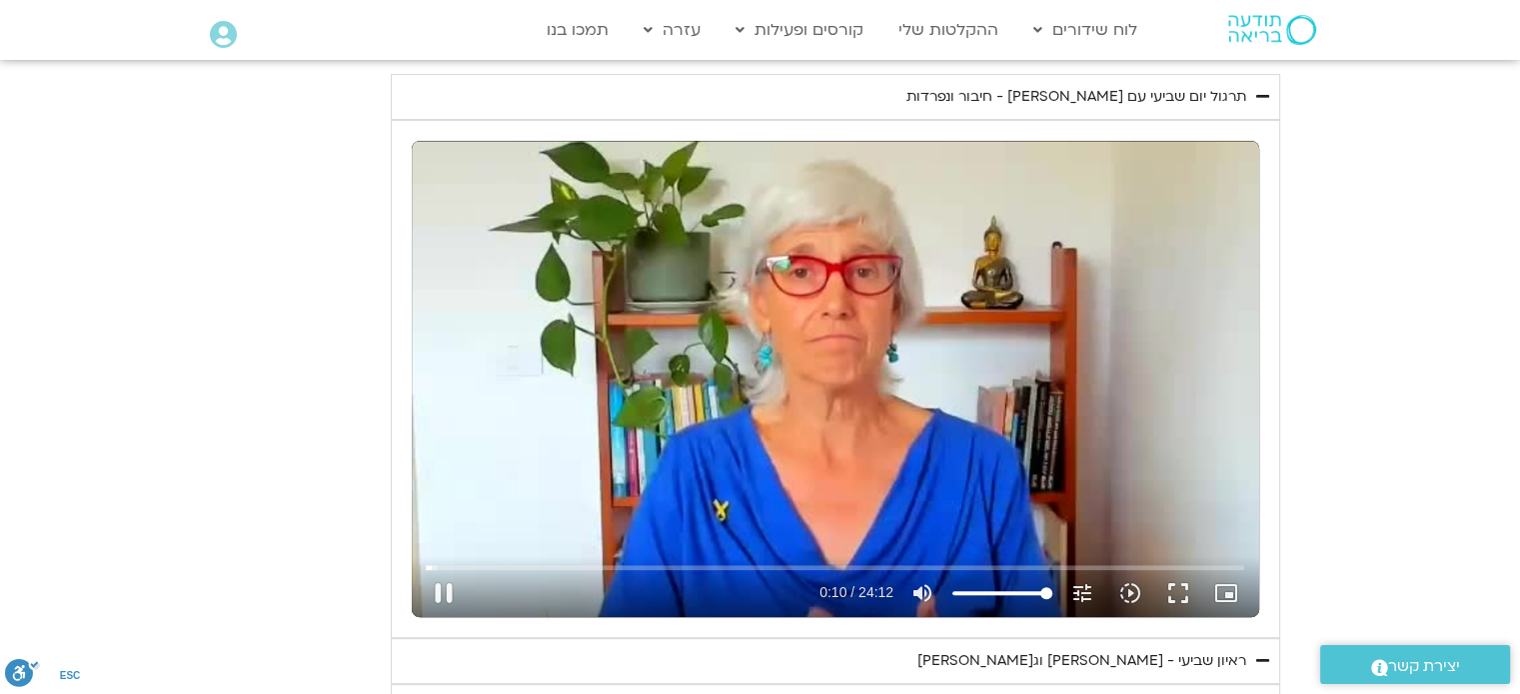
type input "10.879722"
type input "2465.266667"
type input "11.011921"
type input "2465.266667"
type input "11.145834"
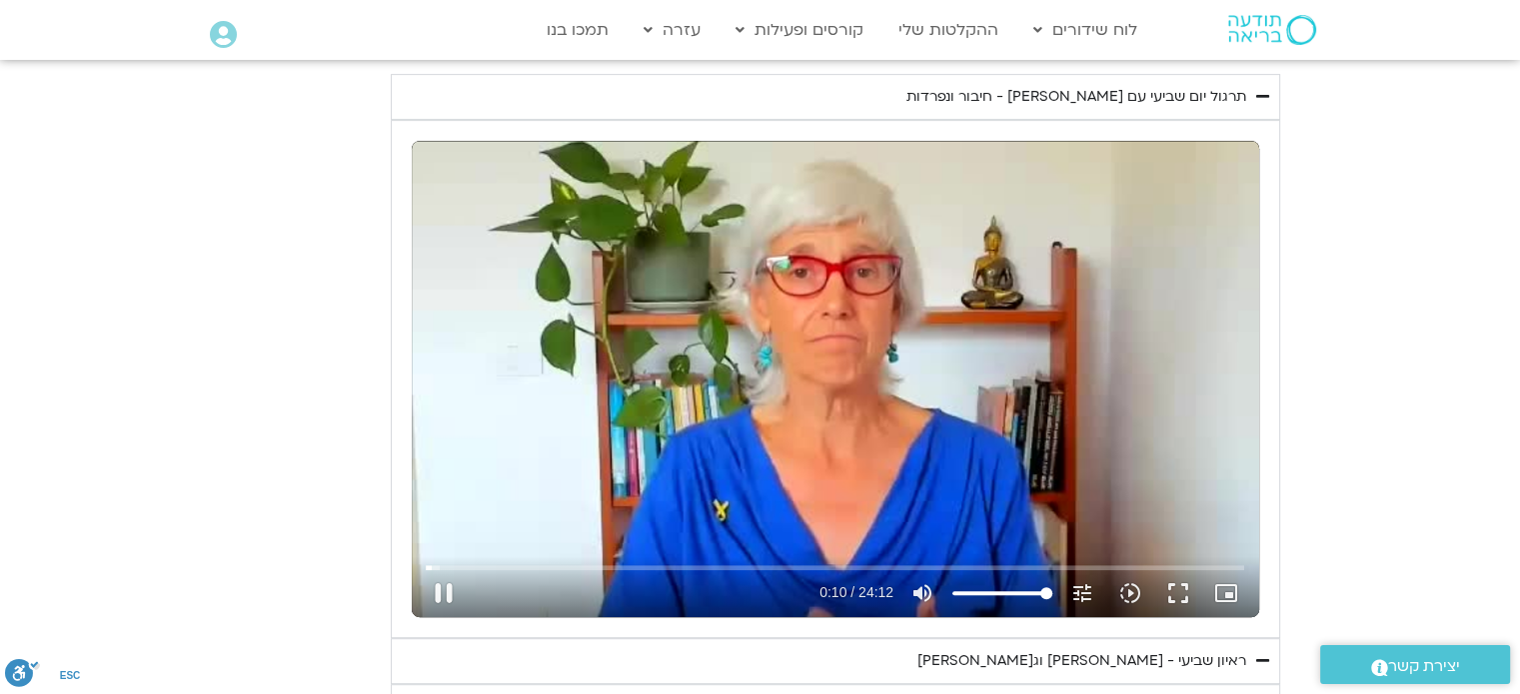
type input "2465.266667"
type input "11.276503"
type input "2465.266667"
type input "11.412477"
type input "2465.266667"
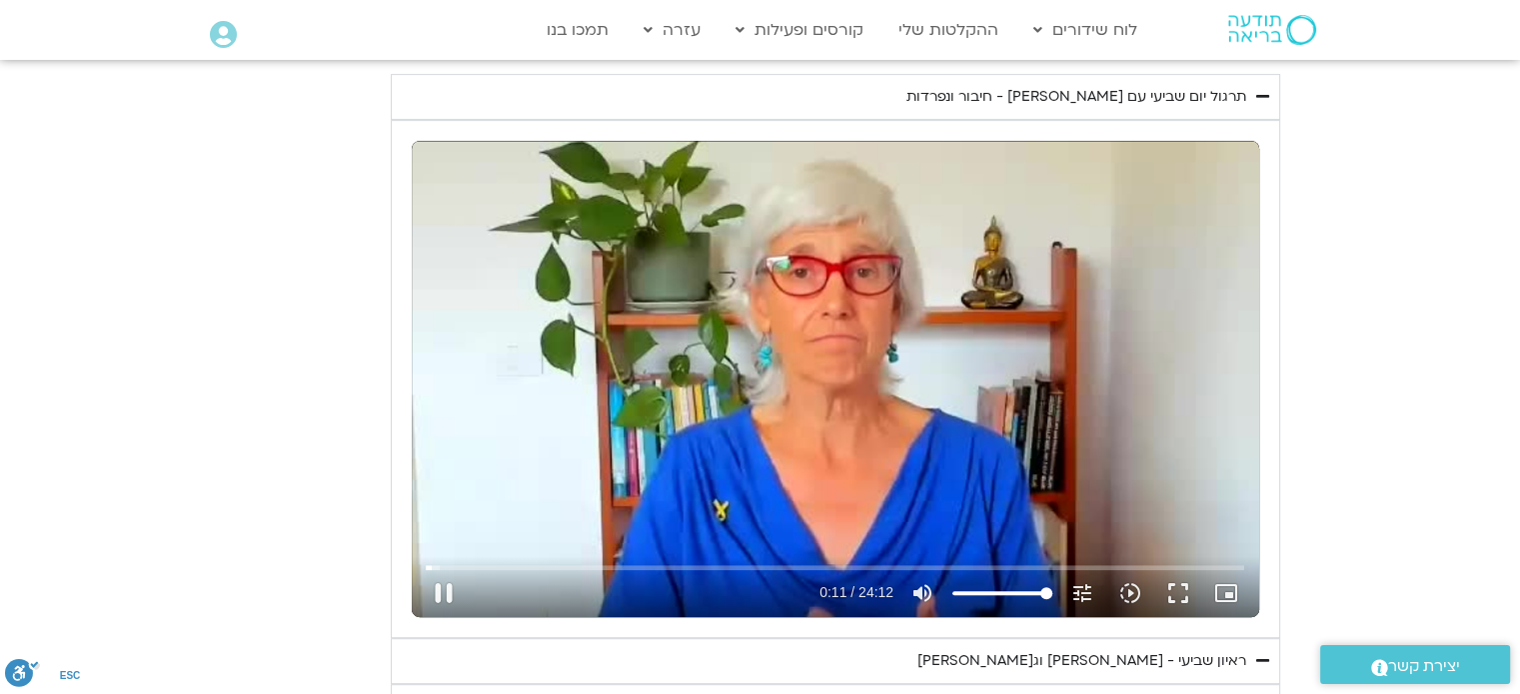
type input "11.542718"
type input "2465.266667"
type input "11.678229"
type input "2465.266667"
type input "11.819406"
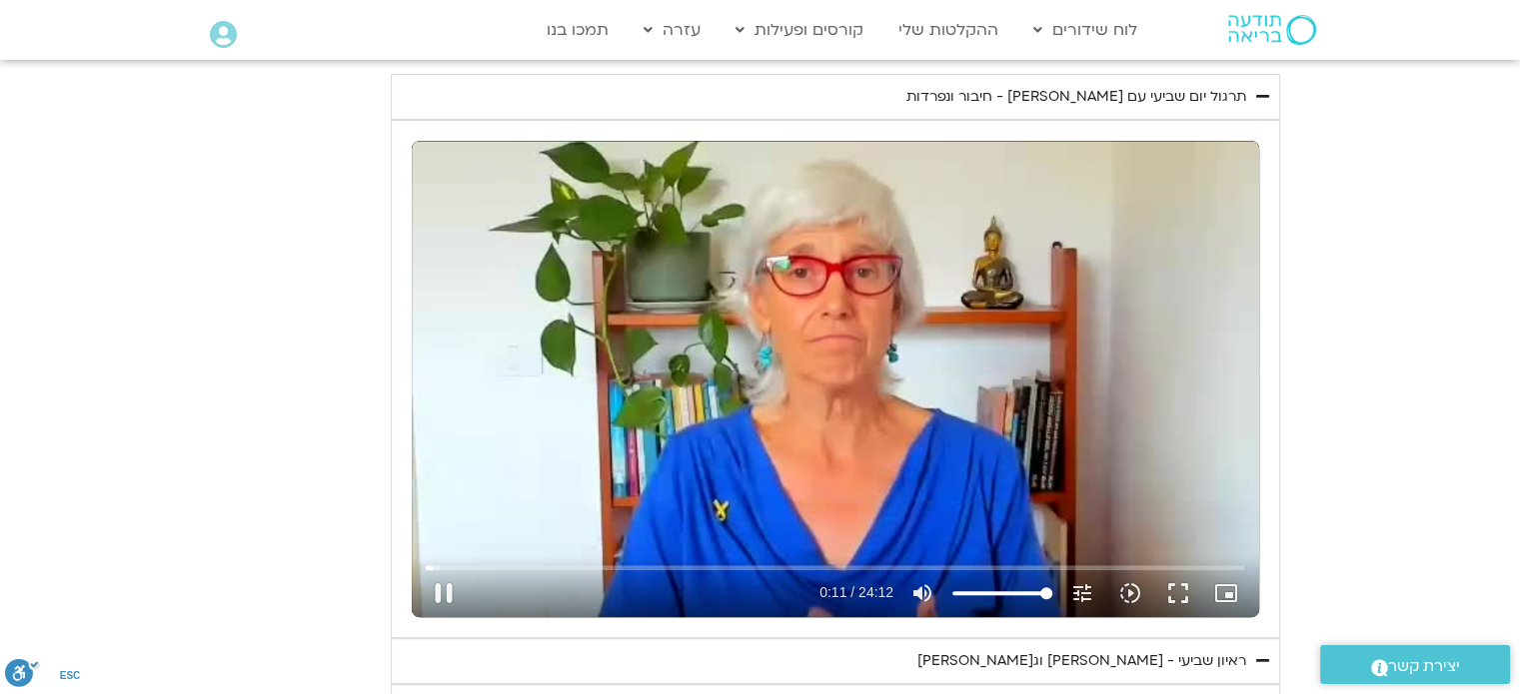
type input "2465.266667"
type input "11.955626"
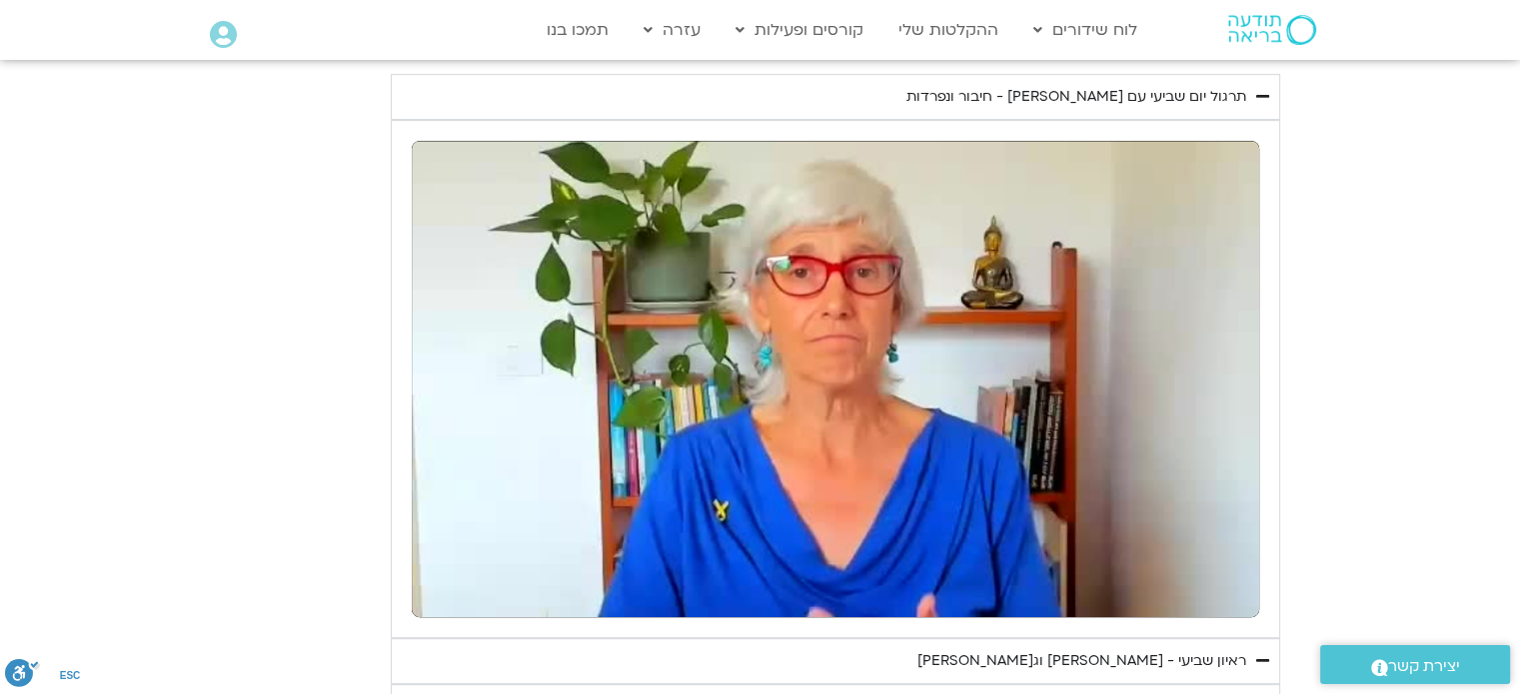
type input "2465.266667"
type input "15.404931"
type input "2465.266667"
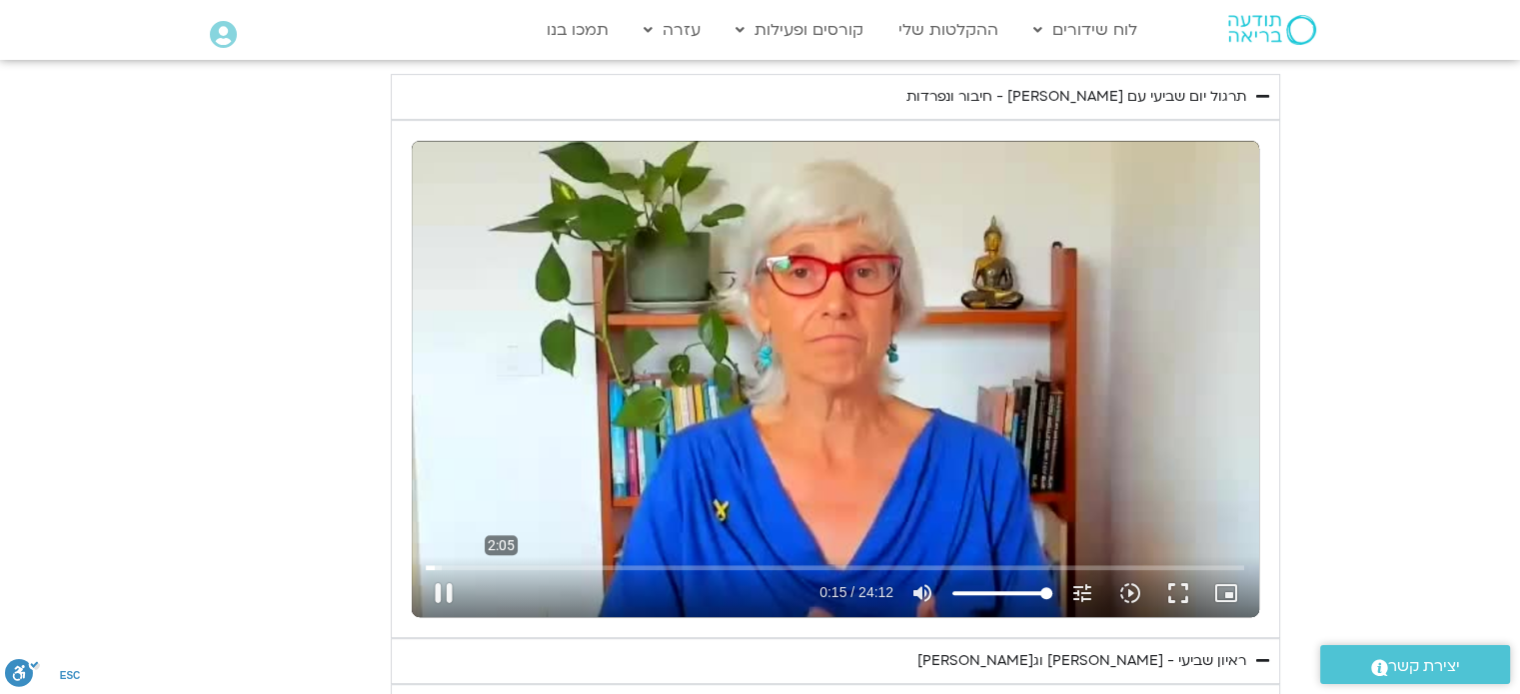
type input "15.541651"
type input "2465.266667"
type input "15.697751"
type input "2465.266667"
type input "15.826356"
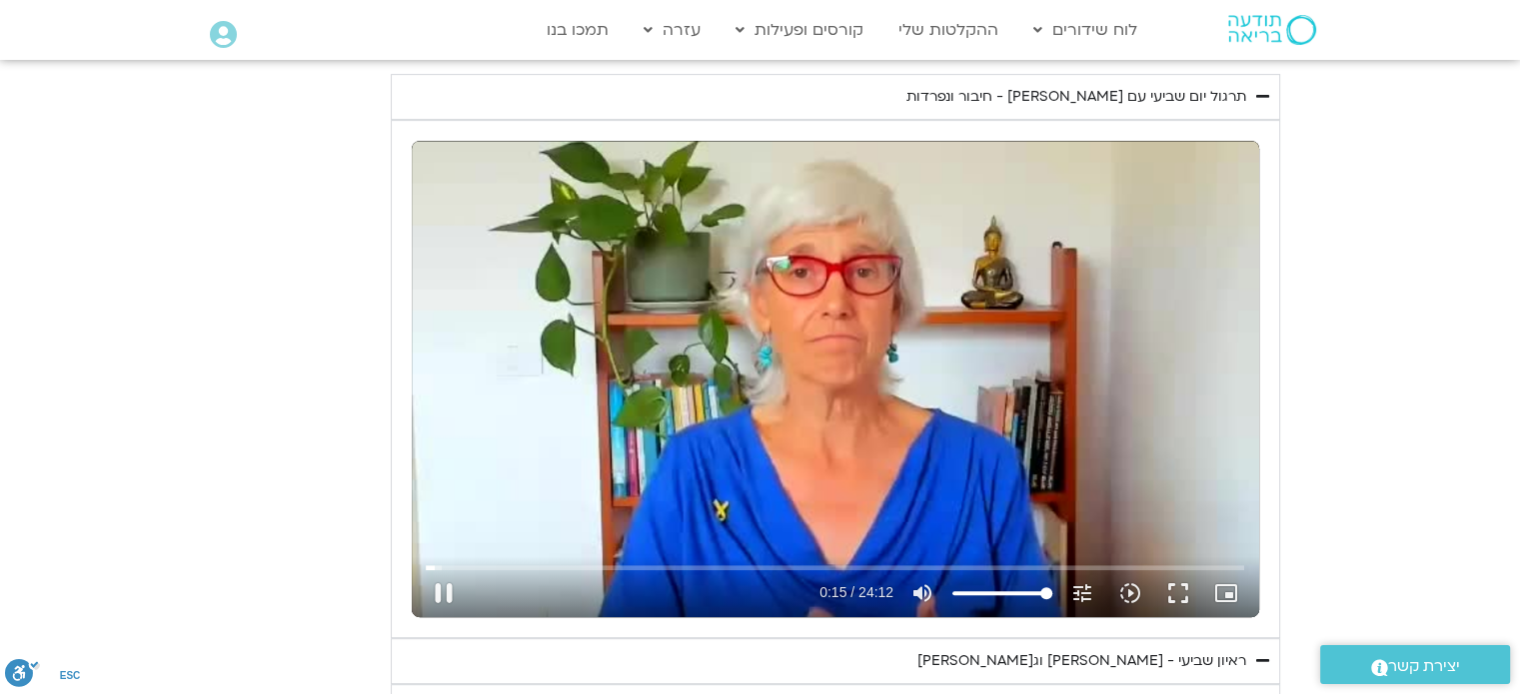
type input "2465.266667"
type input "15.95862"
type input "2465.266667"
type input "16.093675"
type input "2465.266667"
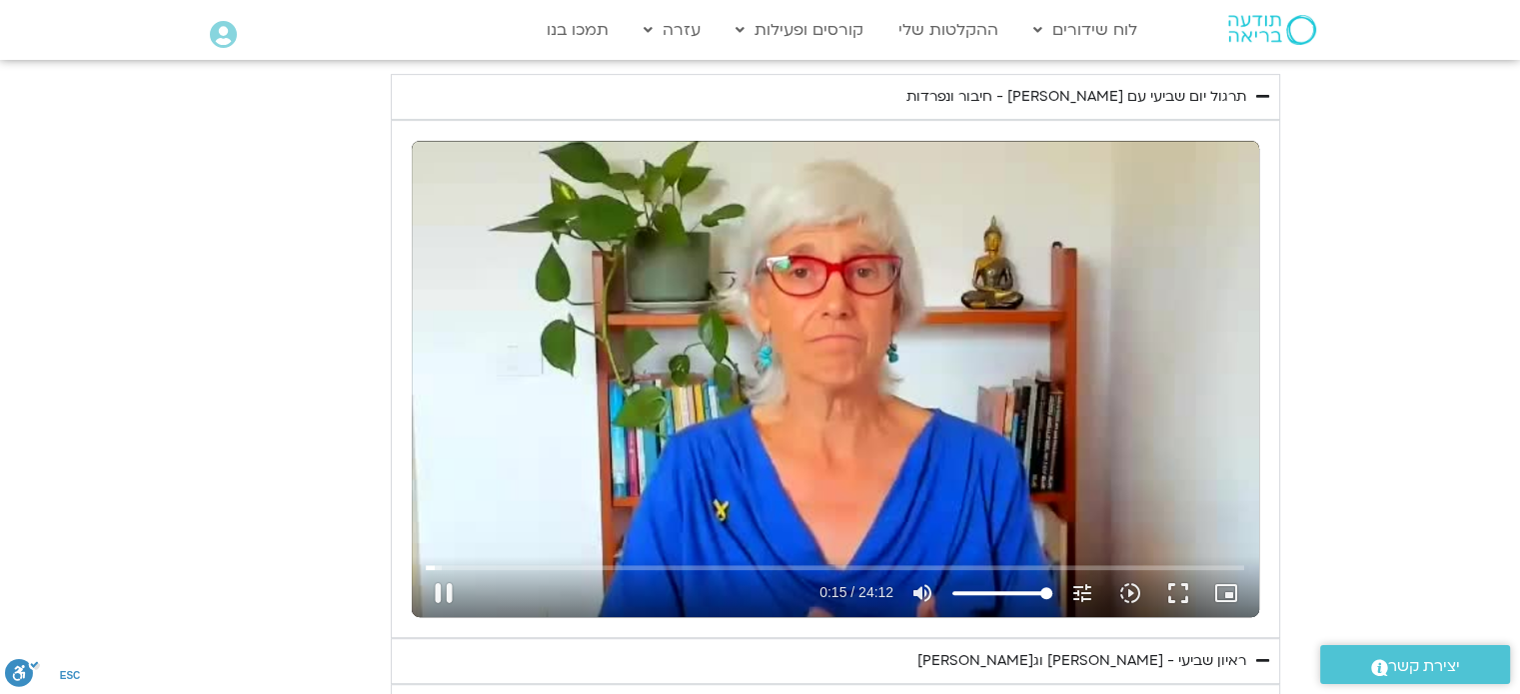
type input "16.225516"
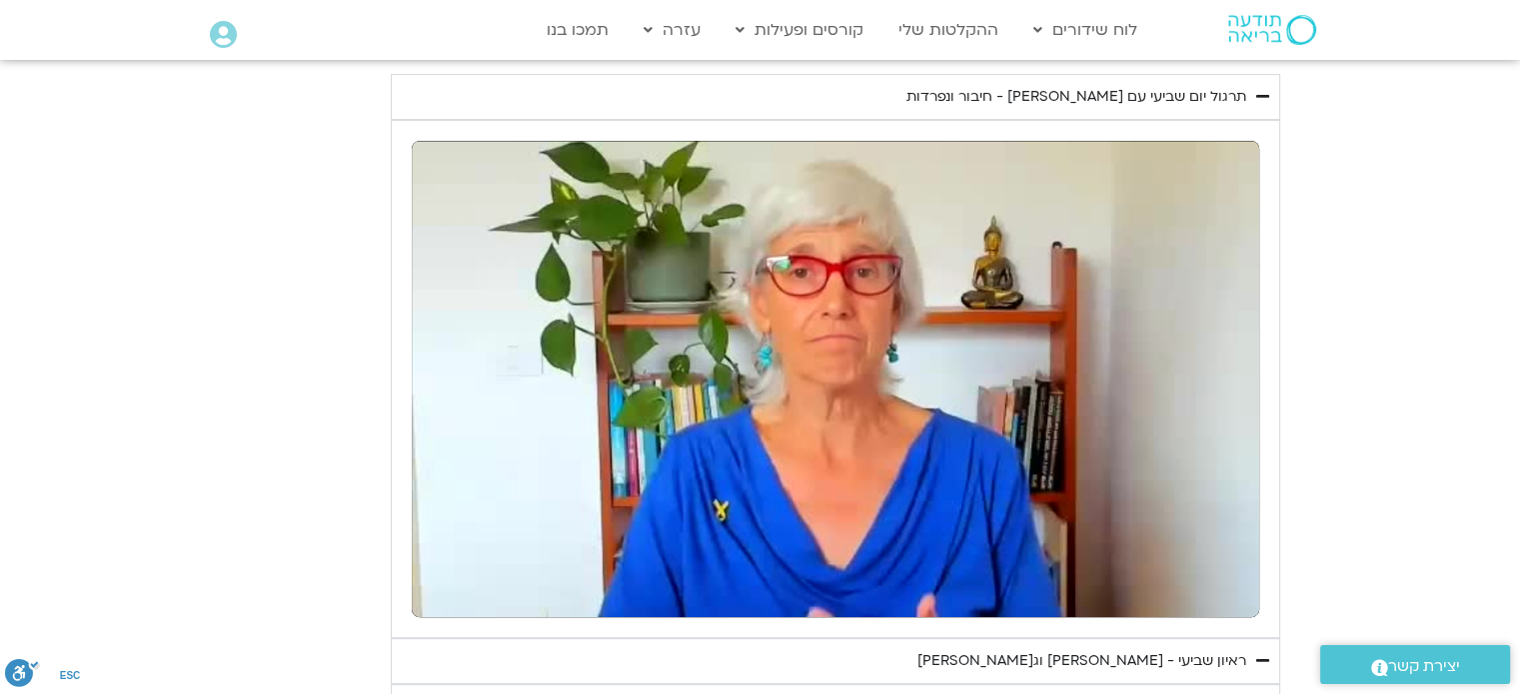
type input "2465.266667"
type input "30.613214"
type input "2465.266667"
type input "30.748151"
type input "2465.266667"
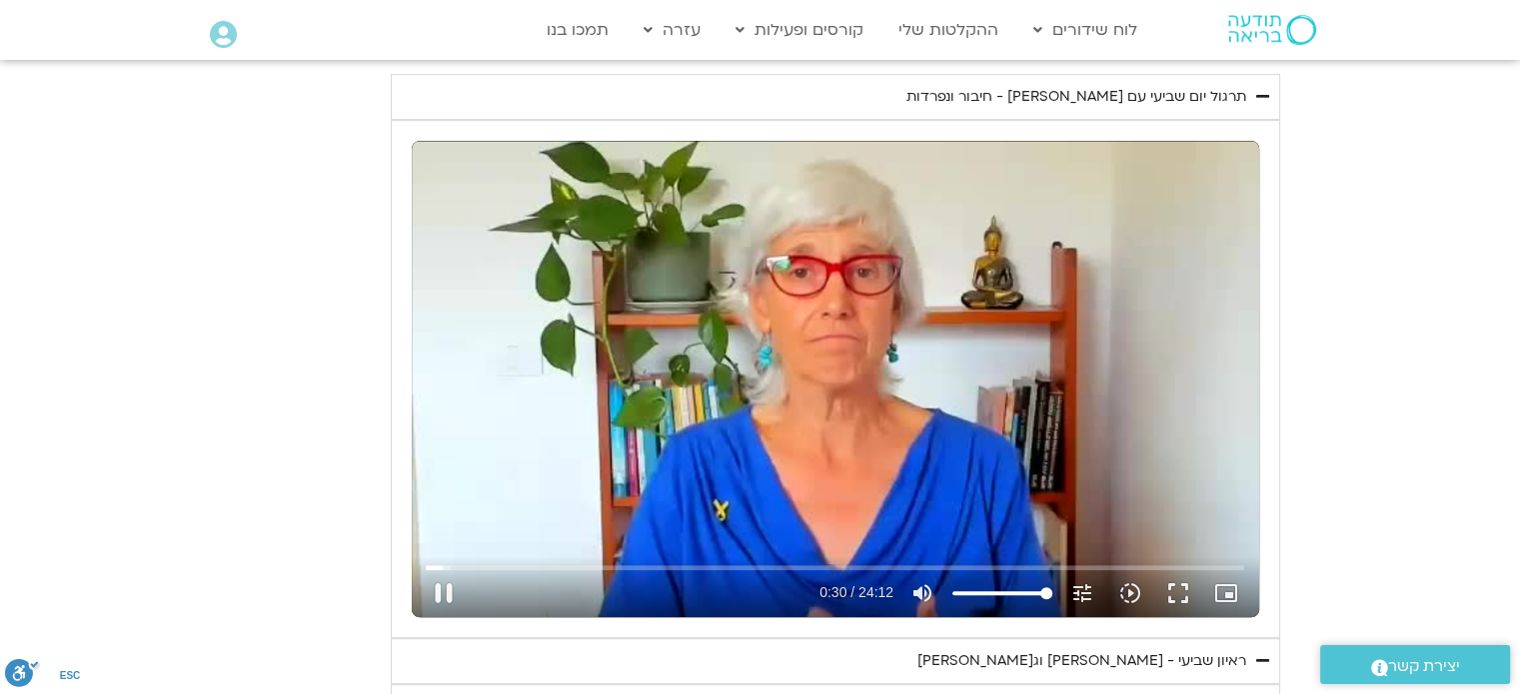
type input "30.883349"
type input "2465.266667"
type input "30.997892"
type input "2465.266667"
type input "31.133489"
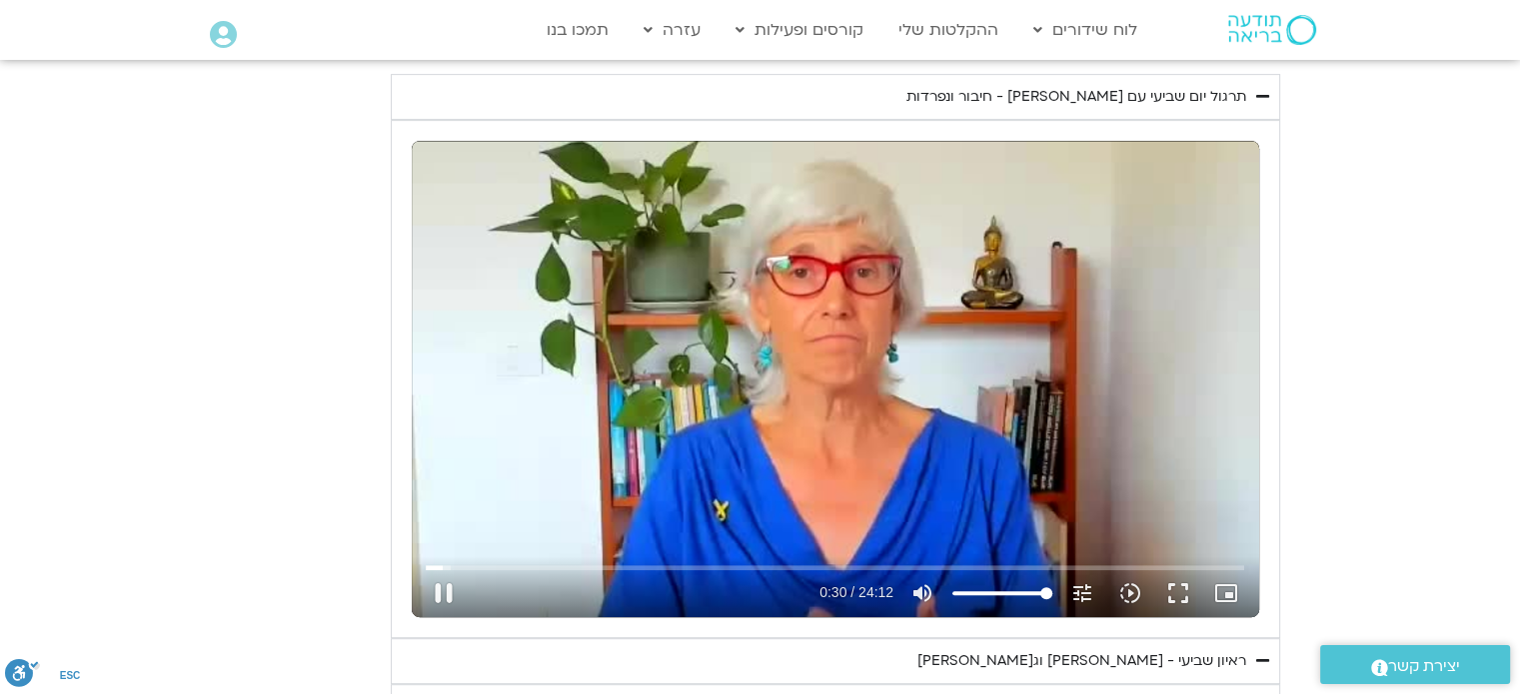
type input "2465.266667"
type input "31.290111"
type input "2465.266667"
type input "31.406501"
type input "2465.266667"
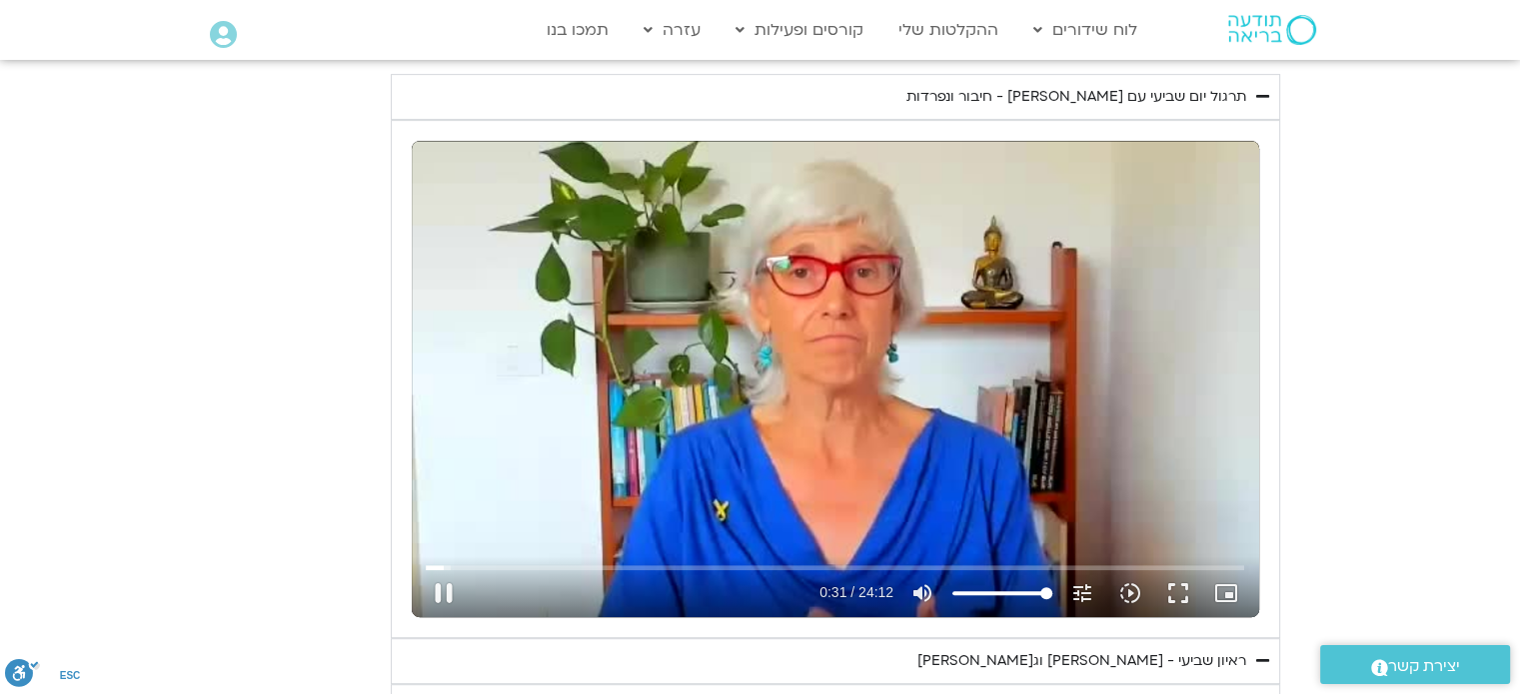
type input "31.542883"
type input "2465.266667"
type input "31.683524"
click at [439, 583] on button "pause" at bounding box center [444, 594] width 48 height 48
